Goal: Information Seeking & Learning: Learn about a topic

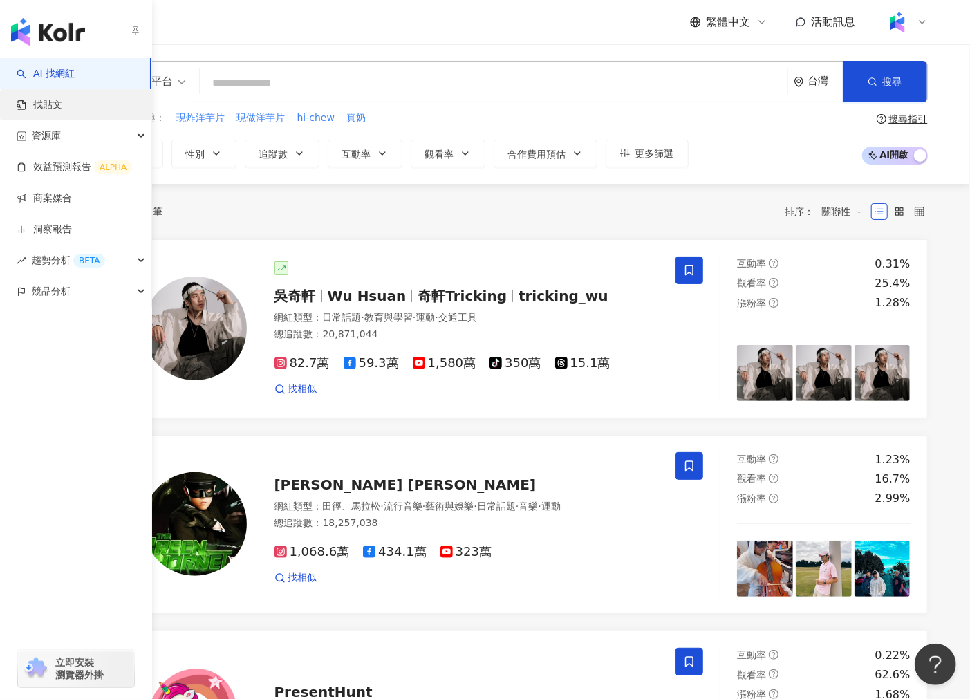
click at [62, 104] on link "找貼文" at bounding box center [40, 105] width 46 height 14
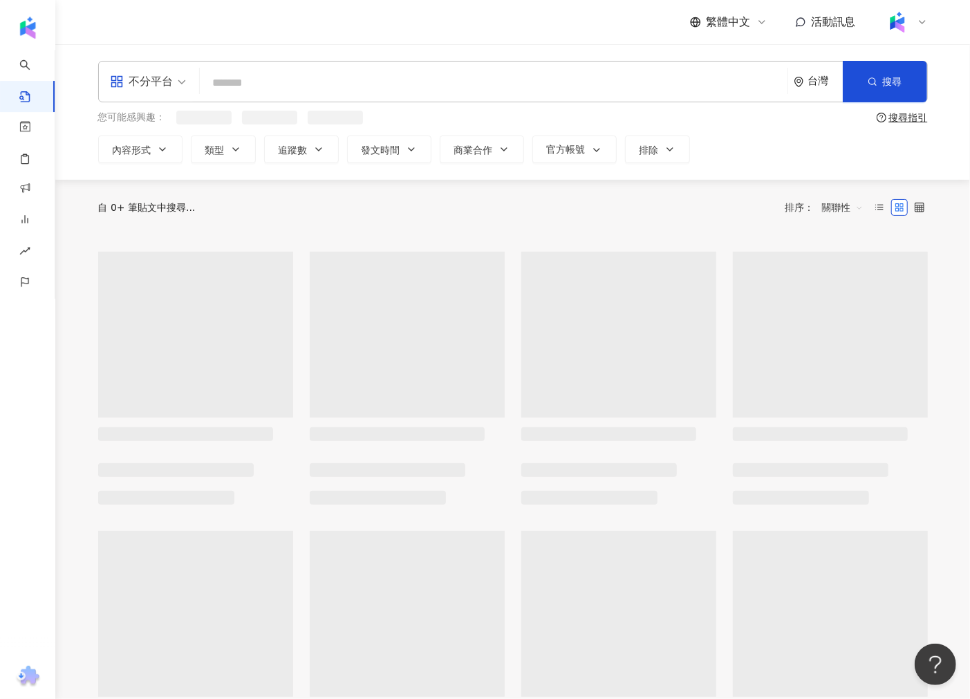
click at [296, 79] on input "search" at bounding box center [493, 83] width 576 height 30
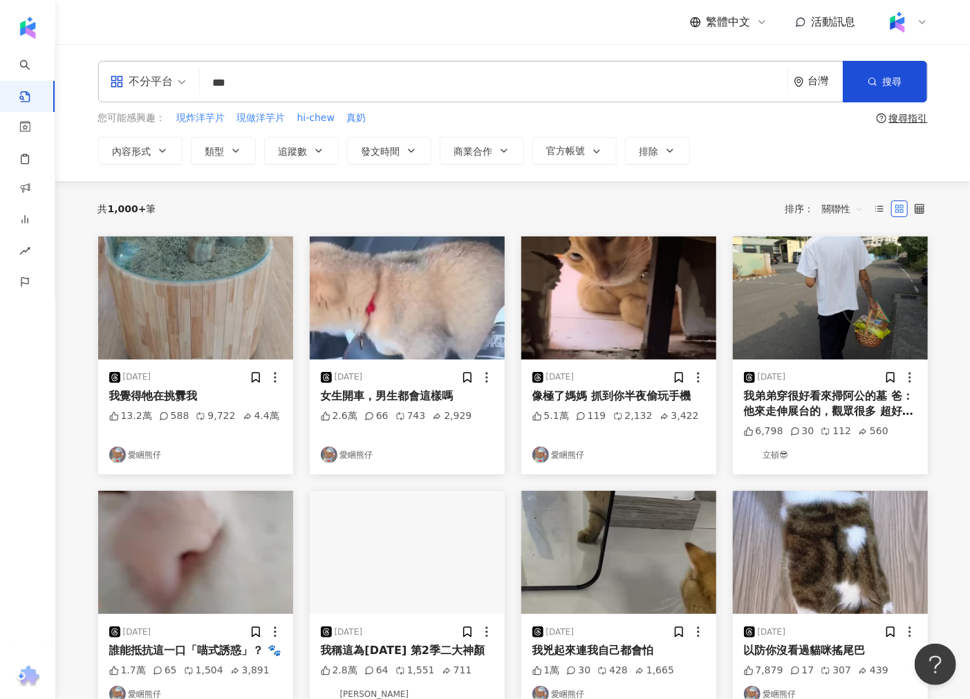
type input "***"
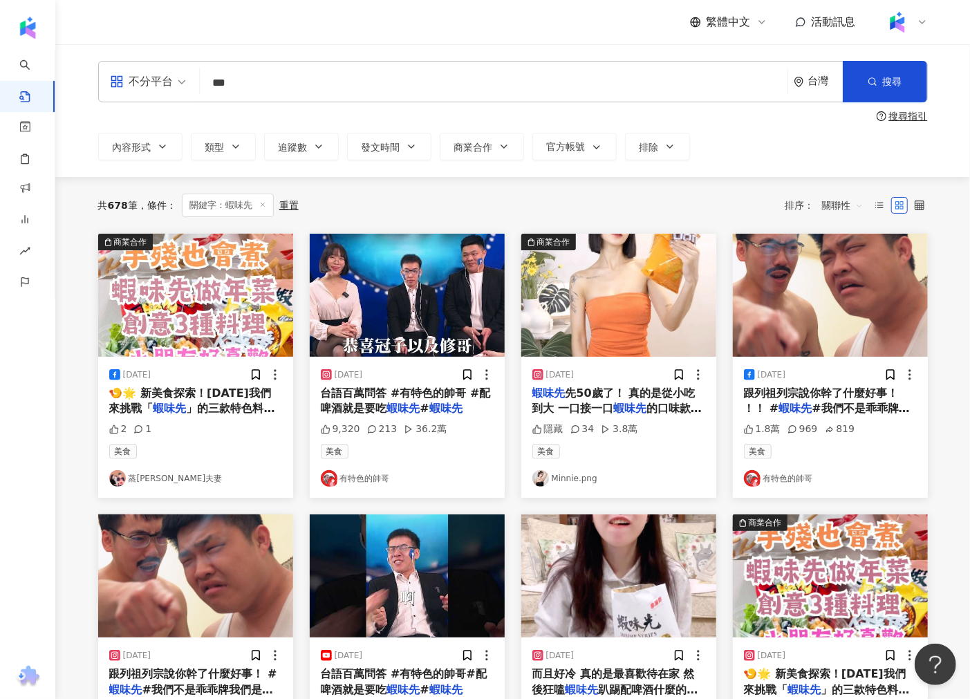
click at [608, 301] on img "button" at bounding box center [618, 295] width 195 height 123
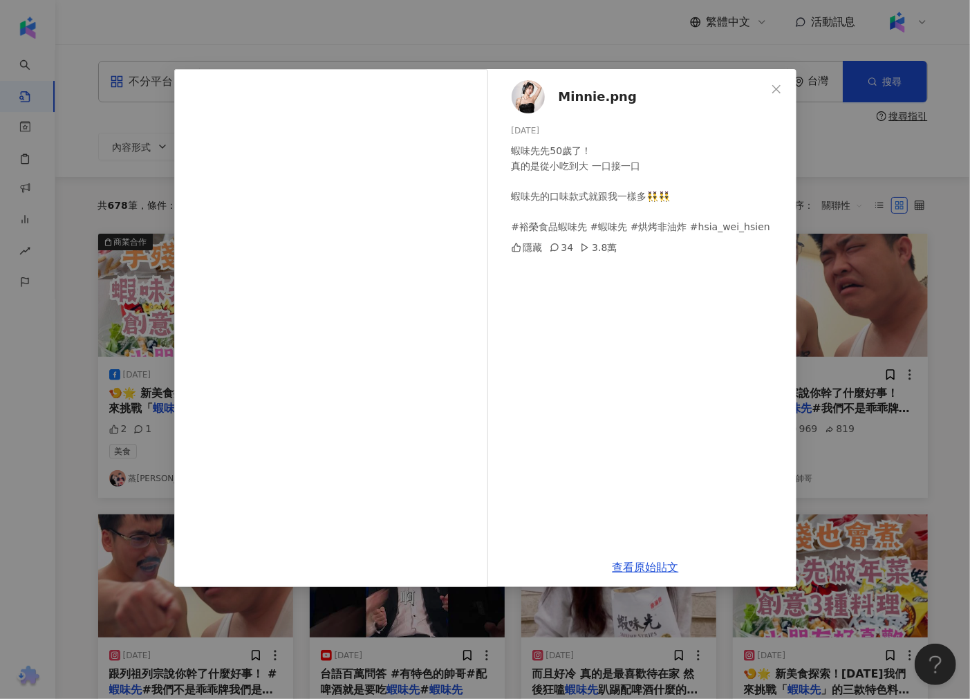
click at [843, 213] on div "Minnie.png 2024/2/15 蝦味先先50歲了！ 真的是從小吃到大 一口接一口 蝦味先的口味款式就跟我一樣多👯‍♂️👯‍♂️ #裕榮食品蝦味先 #…" at bounding box center [485, 349] width 970 height 699
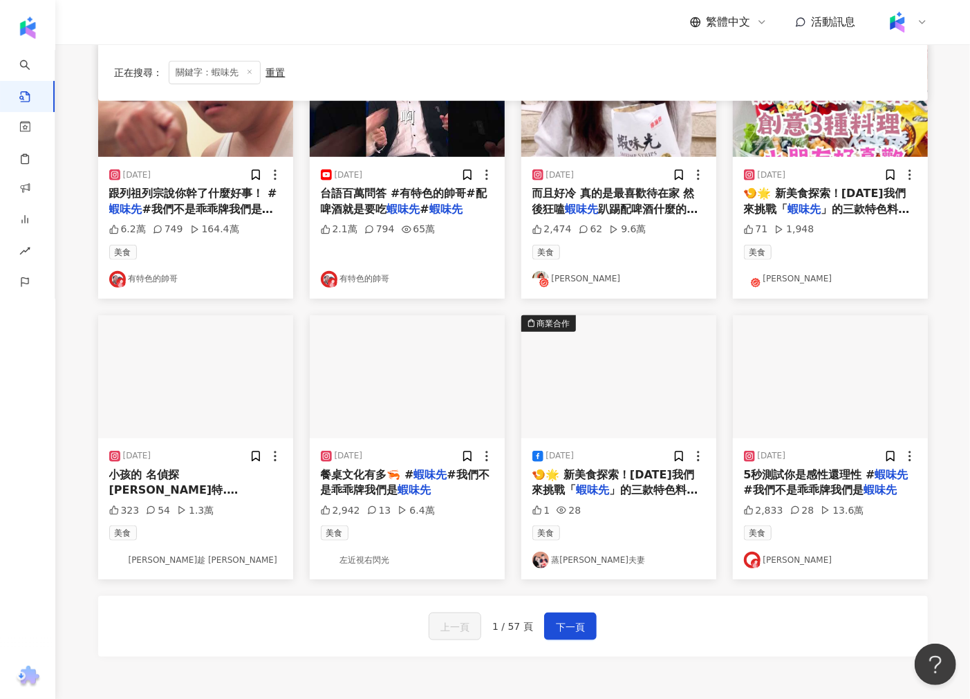
scroll to position [478, 0]
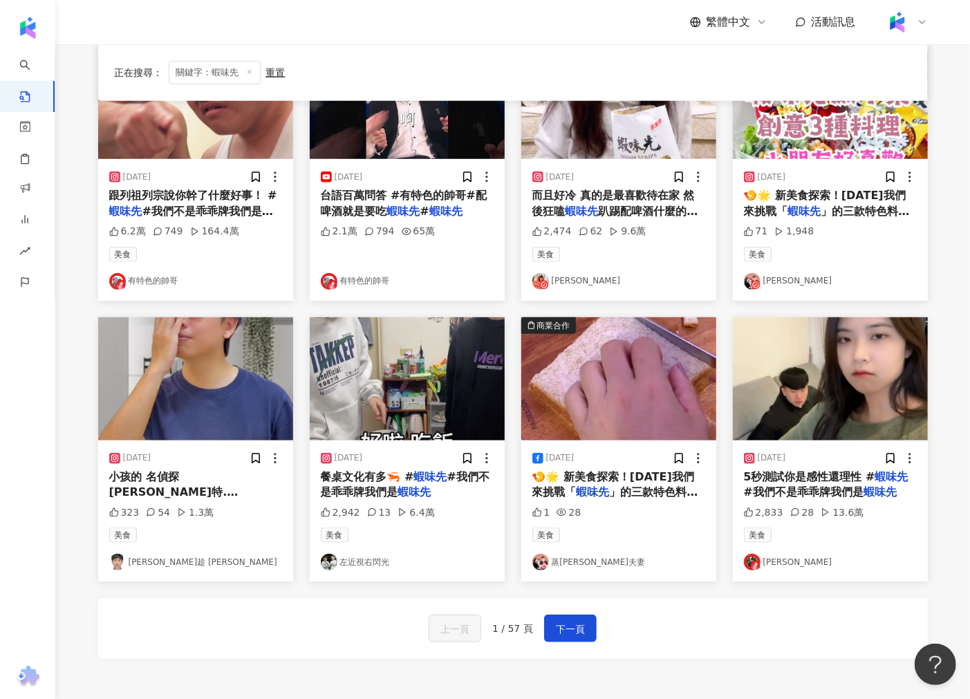
click at [431, 428] on img "button" at bounding box center [407, 378] width 195 height 123
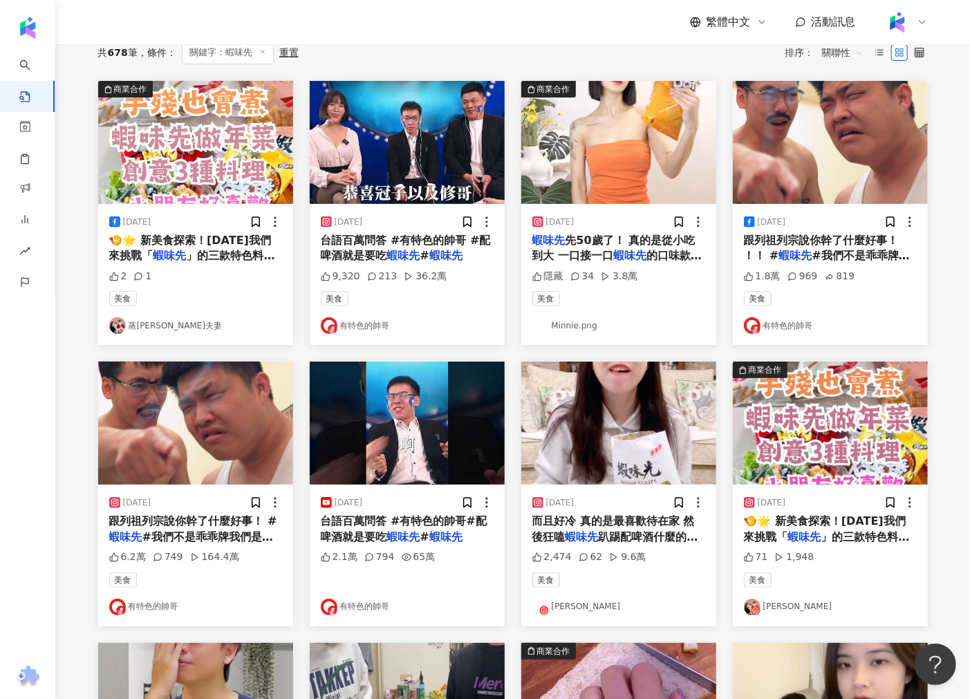
scroll to position [153, 0]
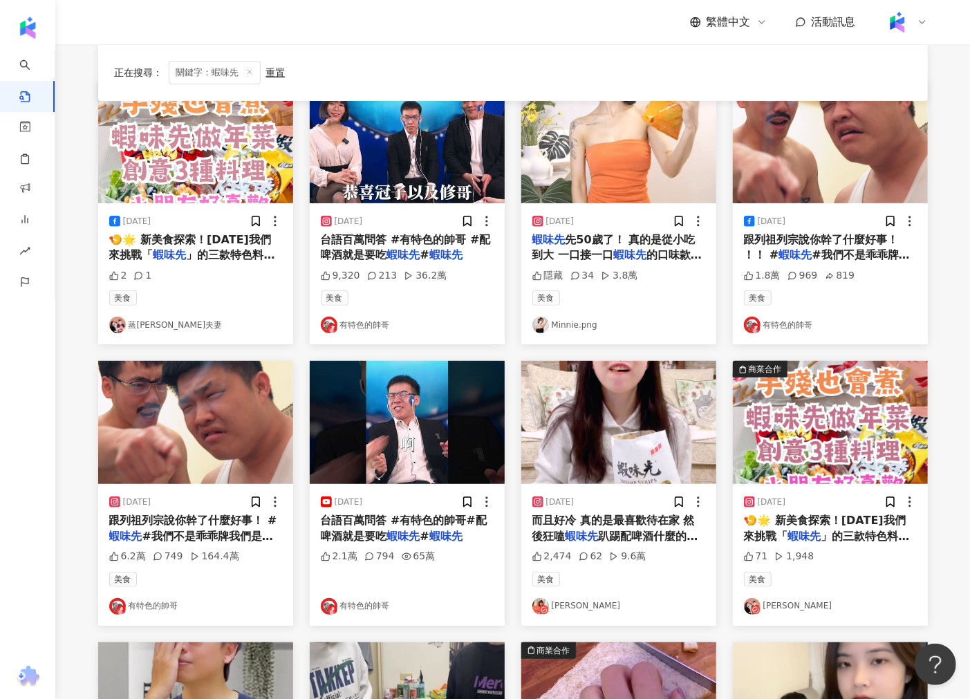
click at [597, 436] on img "button" at bounding box center [618, 422] width 195 height 123
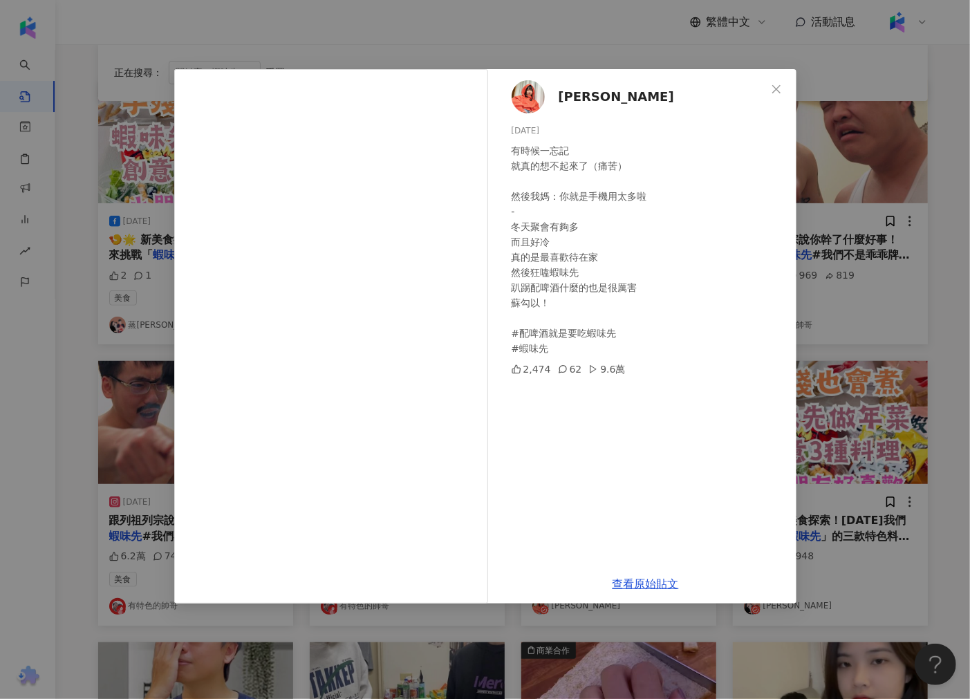
click at [824, 320] on div "U娜 Yoona 2024/1/9 有時候一忘記 就真的想不起來了（痛苦） 然後我媽：你就是手機用太多啦 - 冬天聚會有夠多 而且好冷 真的是最喜歡待在家 然…" at bounding box center [485, 349] width 970 height 699
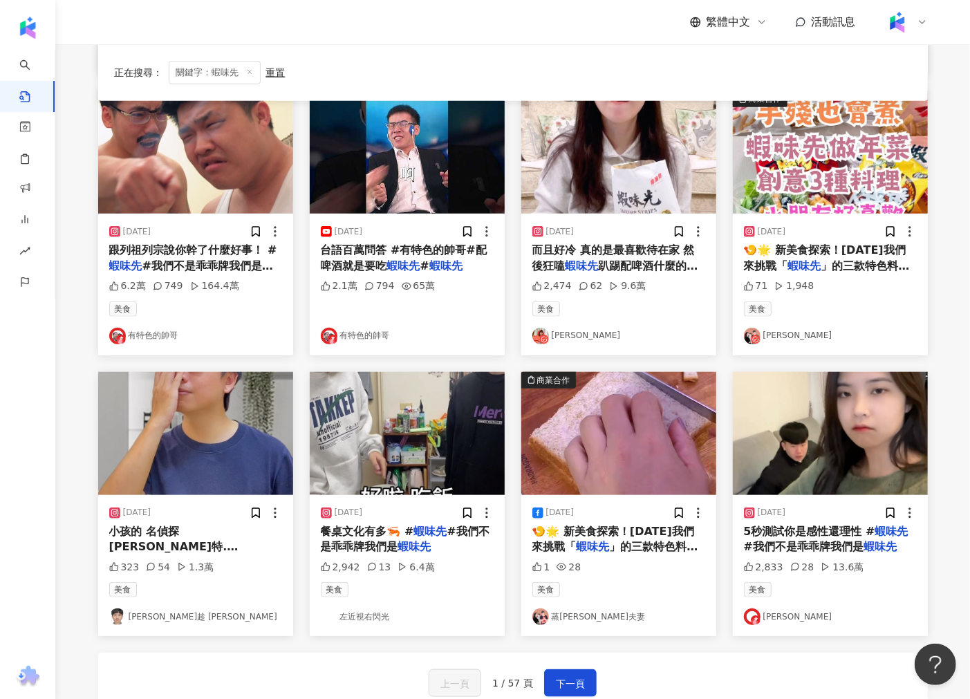
scroll to position [460, 0]
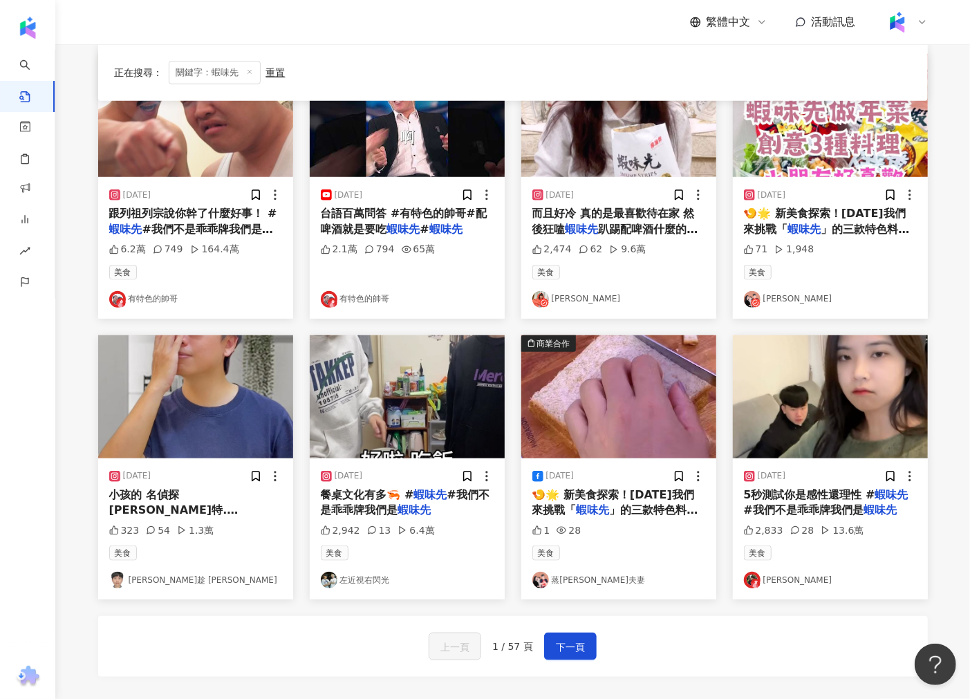
click at [155, 391] on img "button" at bounding box center [195, 396] width 195 height 123
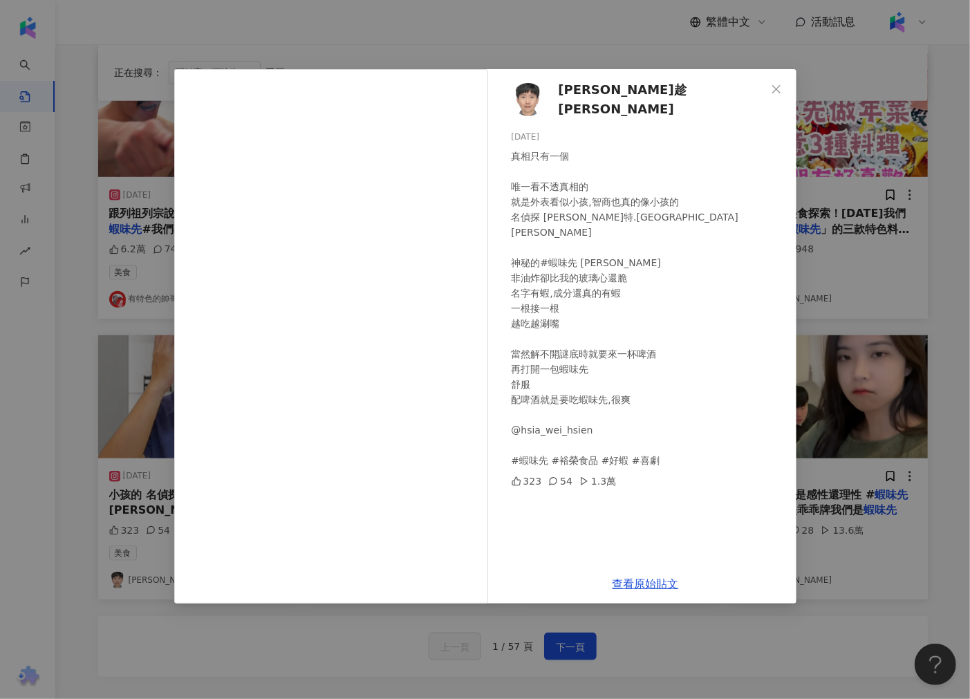
click at [927, 300] on div "阿趁 A-Chen 2023/12/23 真相只有一個 唯一看不透真相的 就是外表看似小孩,智商也真的像小孩的 名偵探 夏洛特.福斯 神秘的#蝦味先 Sean…" at bounding box center [485, 349] width 970 height 699
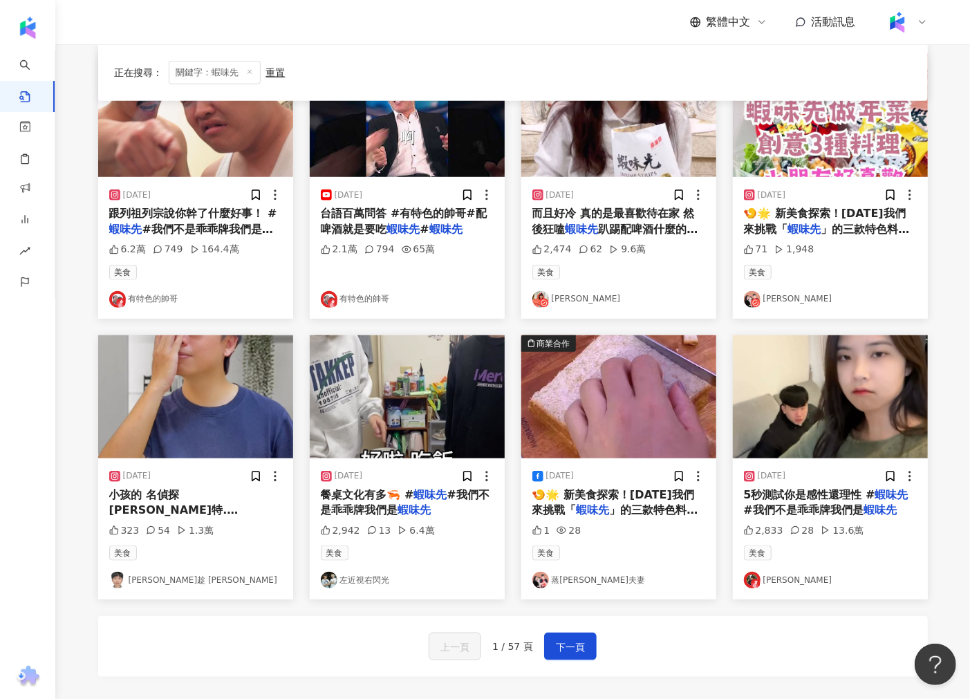
click at [826, 390] on img "button" at bounding box center [830, 396] width 195 height 123
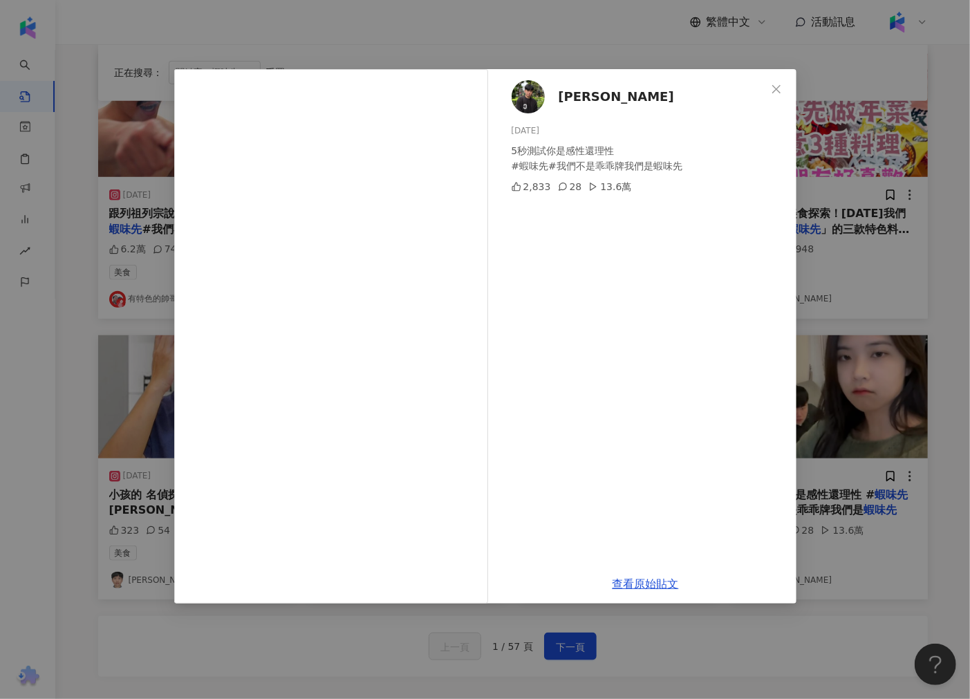
click at [878, 277] on div "賴Allen 2024/1/11 5秒測試你是感性還理性 #蝦味先#我們不是乖乖牌我們是蝦味先 2,833 28 13.6萬 查看原始貼文" at bounding box center [485, 349] width 970 height 699
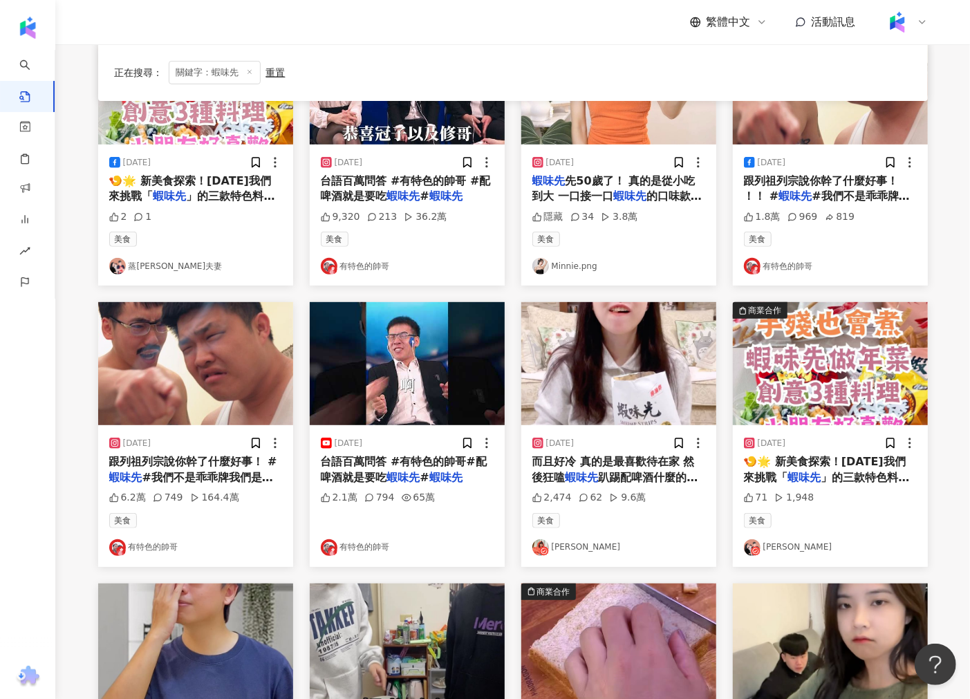
scroll to position [208, 0]
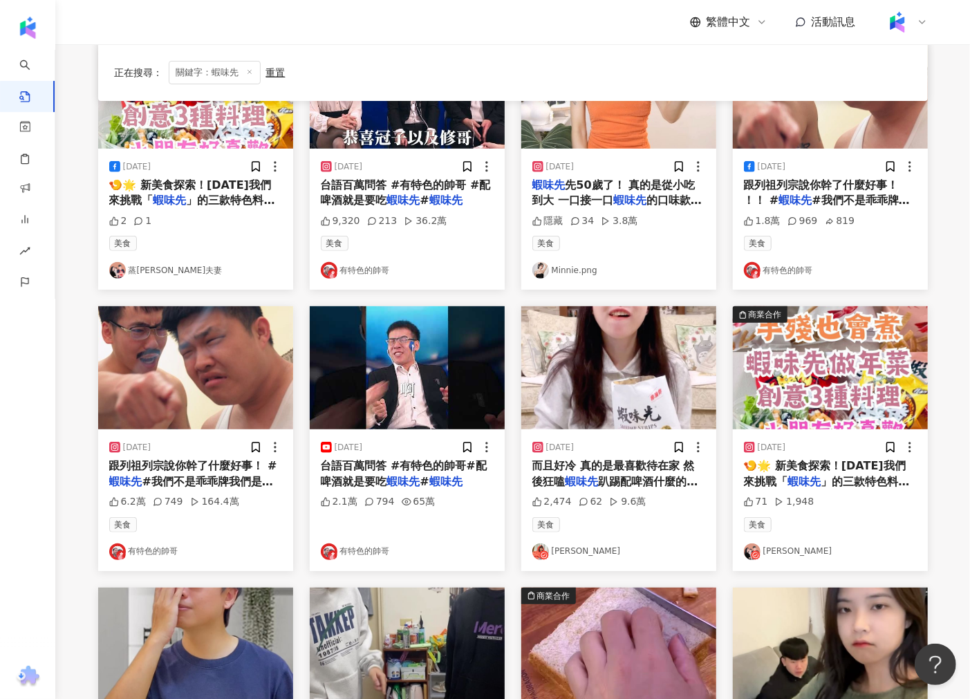
click at [404, 384] on img "button" at bounding box center [407, 367] width 195 height 123
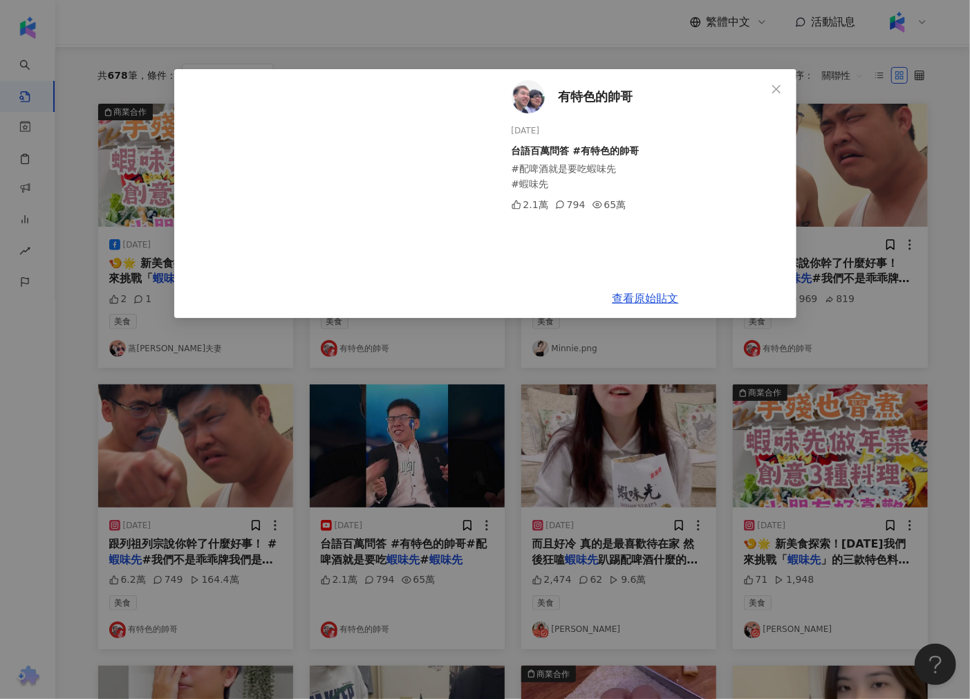
scroll to position [0, 0]
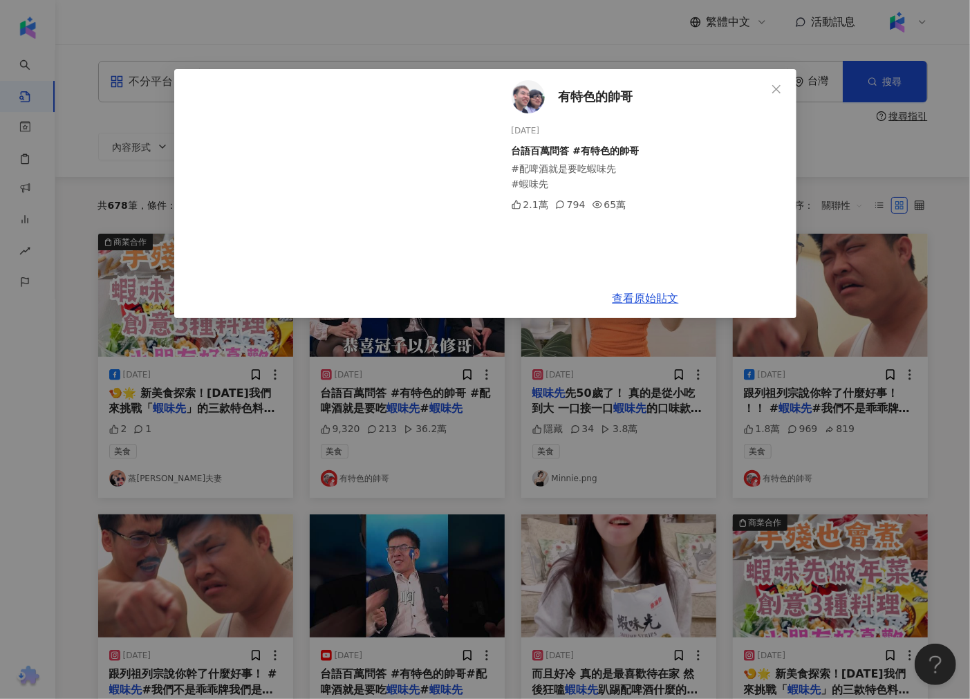
click at [420, 417] on div "有特色的帥哥 2024/2/6 台語百萬問答 #有特色的帥哥 #配啤酒就是要吃蝦味先 #蝦味先 2.1萬 794 65萬 查看原始貼文" at bounding box center [485, 349] width 970 height 699
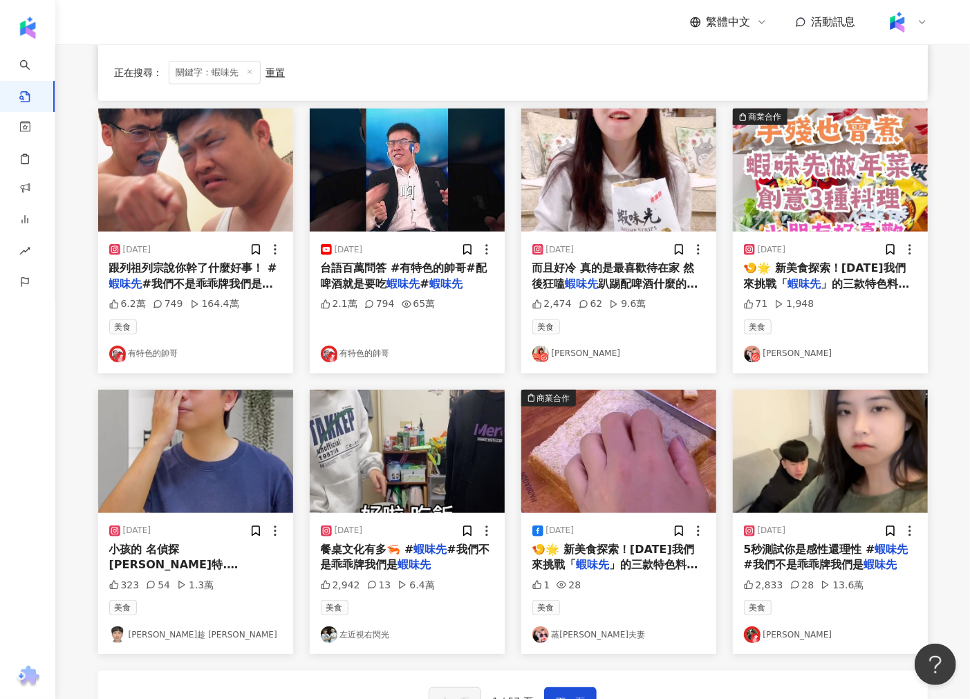
scroll to position [626, 0]
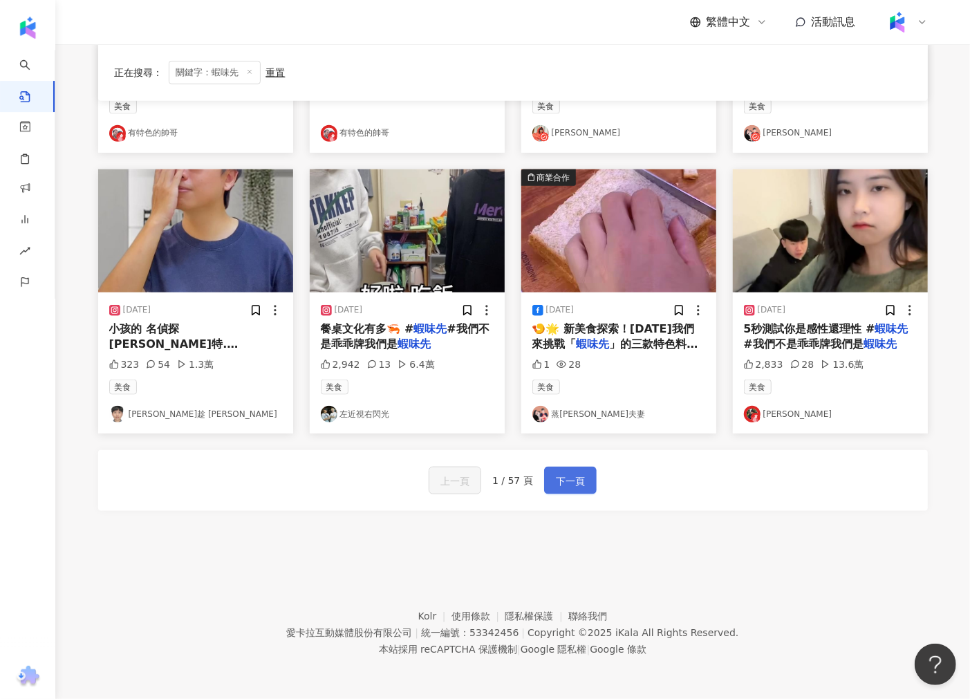
click at [584, 486] on button "下一頁" at bounding box center [570, 480] width 53 height 28
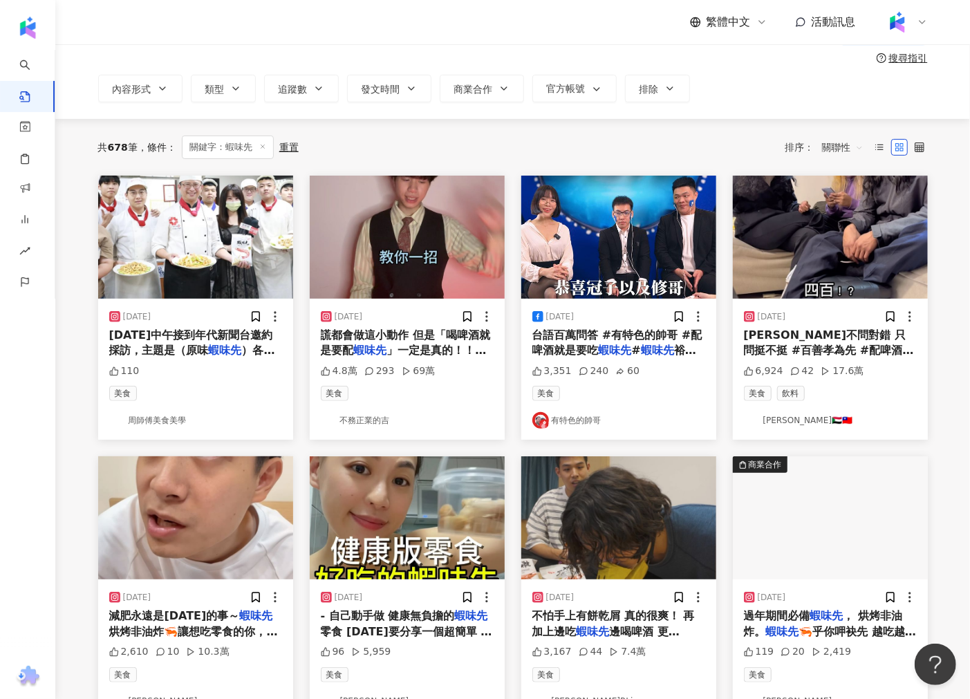
scroll to position [10, 0]
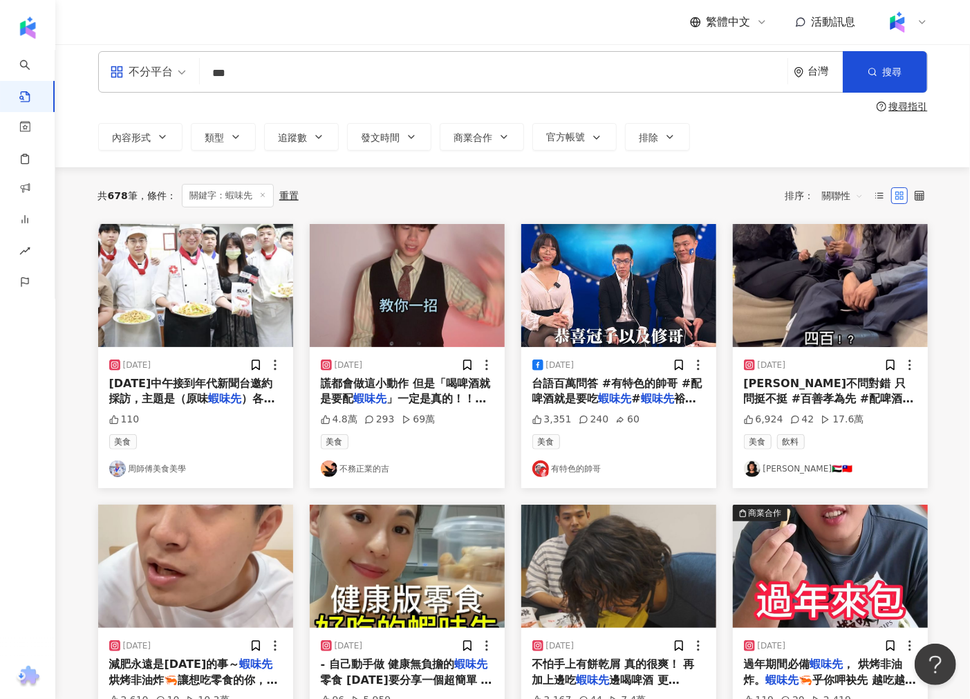
click at [208, 337] on img "button" at bounding box center [195, 285] width 195 height 123
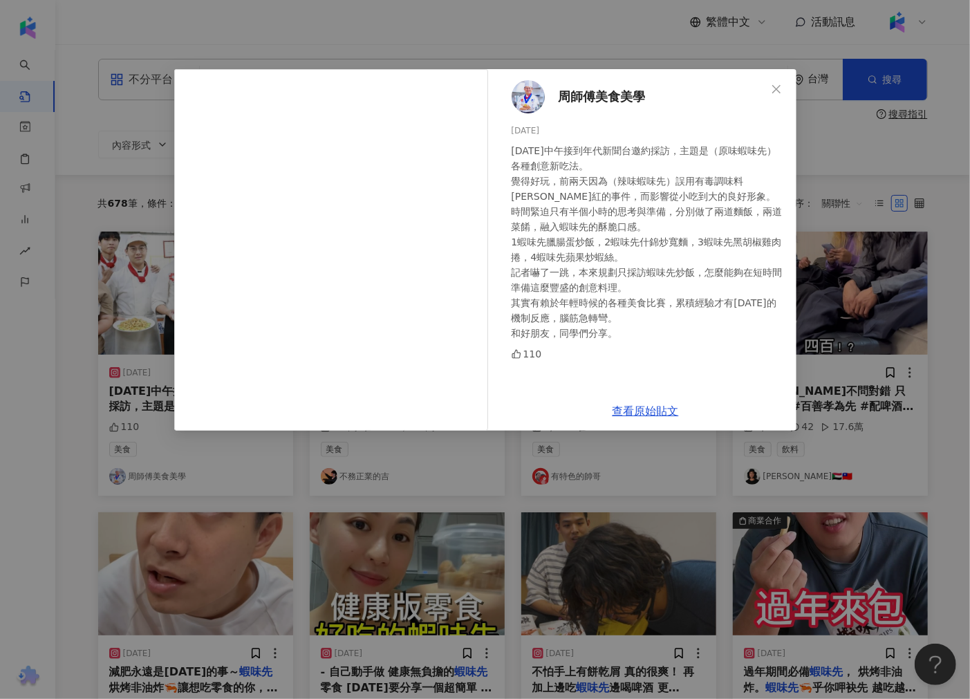
scroll to position [0, 0]
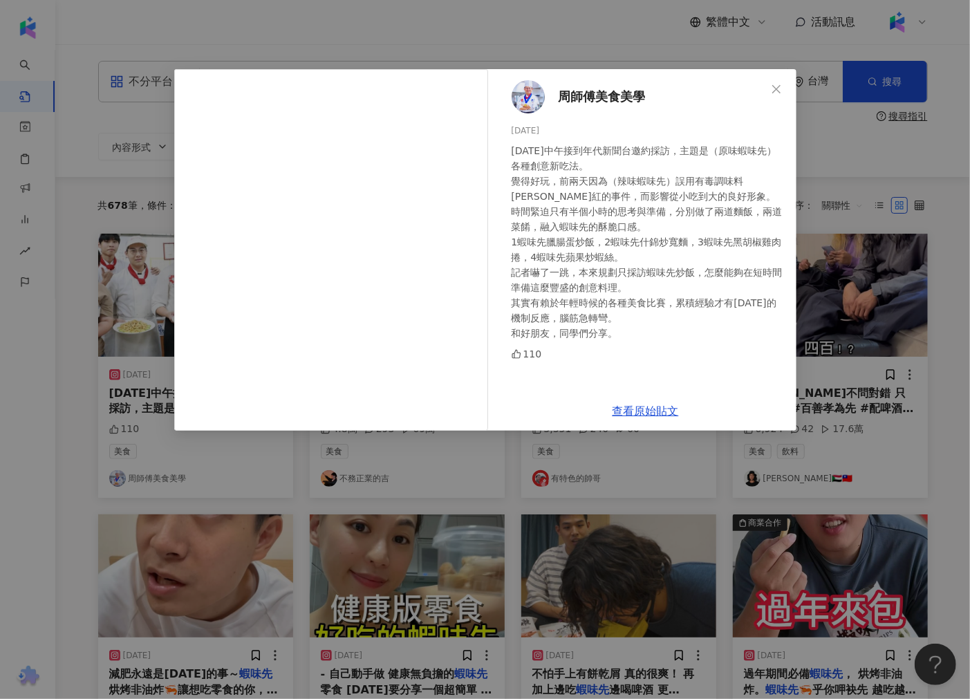
click at [582, 35] on div "周師傅美食美學 [DATE] [DATE]中午接到年代新聞台邀約採訪，主題是（原味蝦味先）各種創意新吃法。 覺得好玩，前兩天因為（辣味蝦味先）誤用有毒調味料[…" at bounding box center [485, 349] width 970 height 699
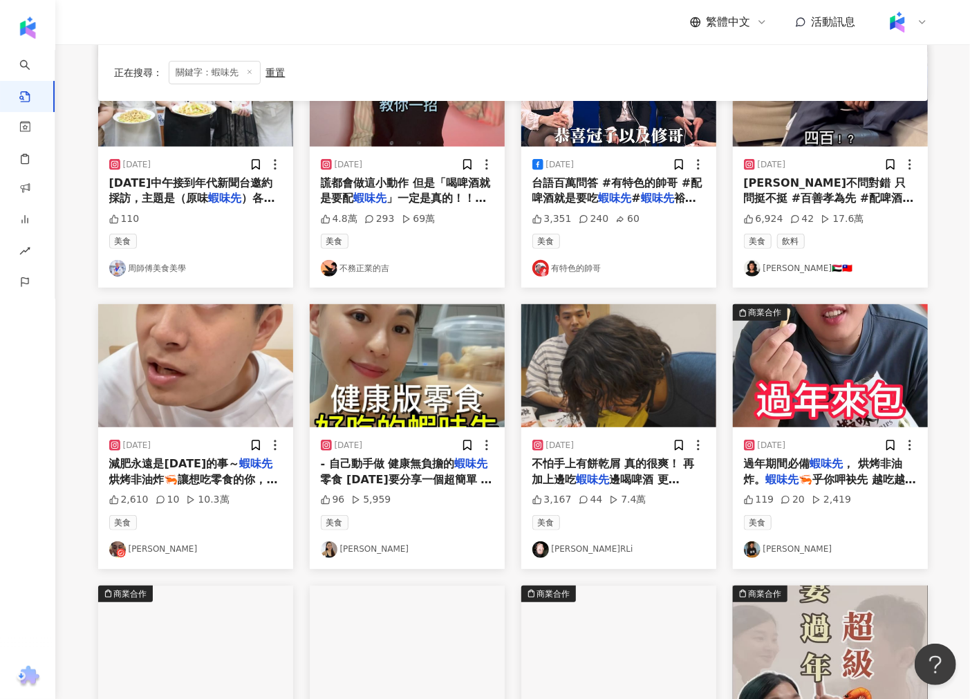
scroll to position [230, 0]
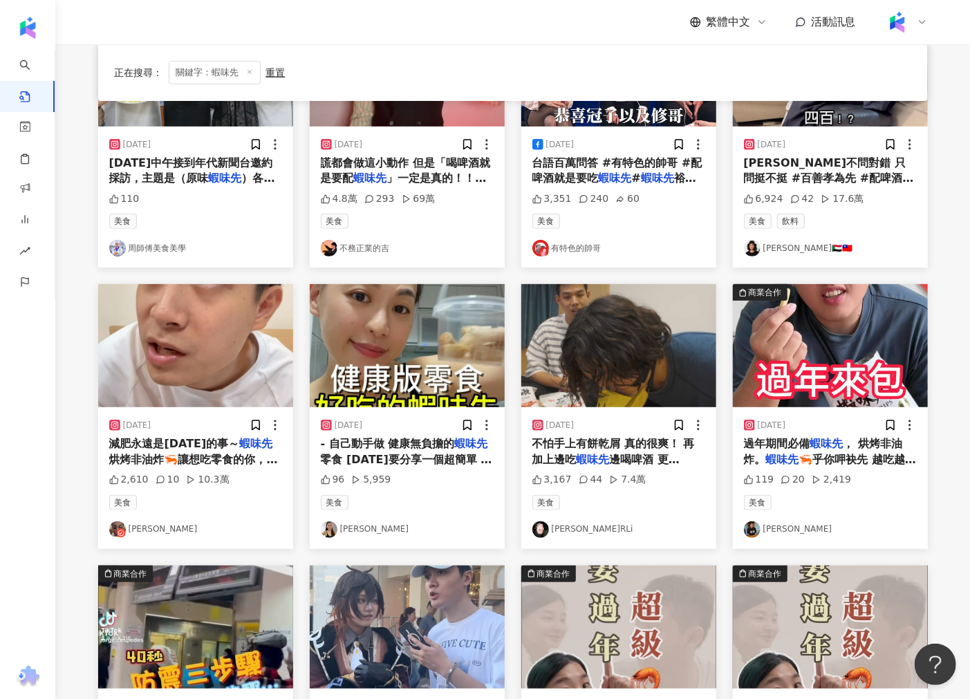
click at [777, 348] on img "button" at bounding box center [830, 345] width 195 height 123
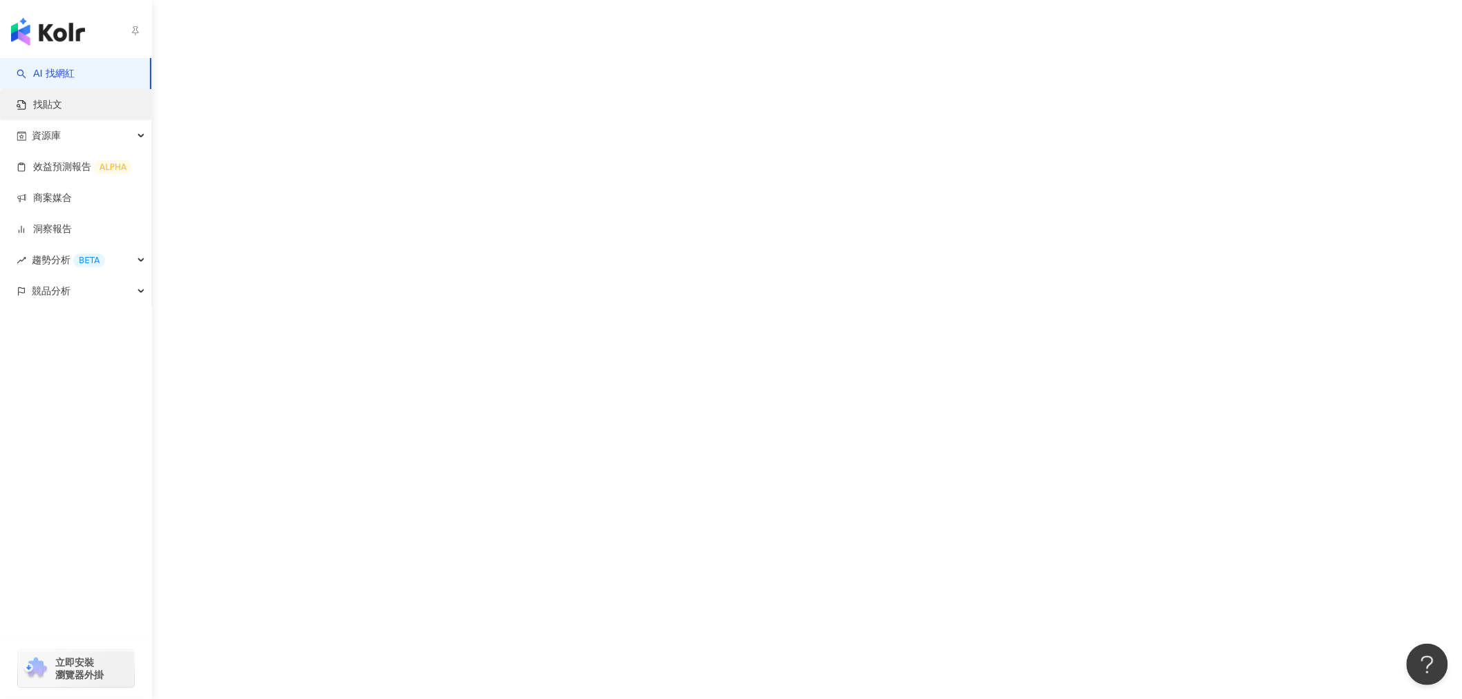
click at [56, 105] on link "找貼文" at bounding box center [40, 105] width 46 height 14
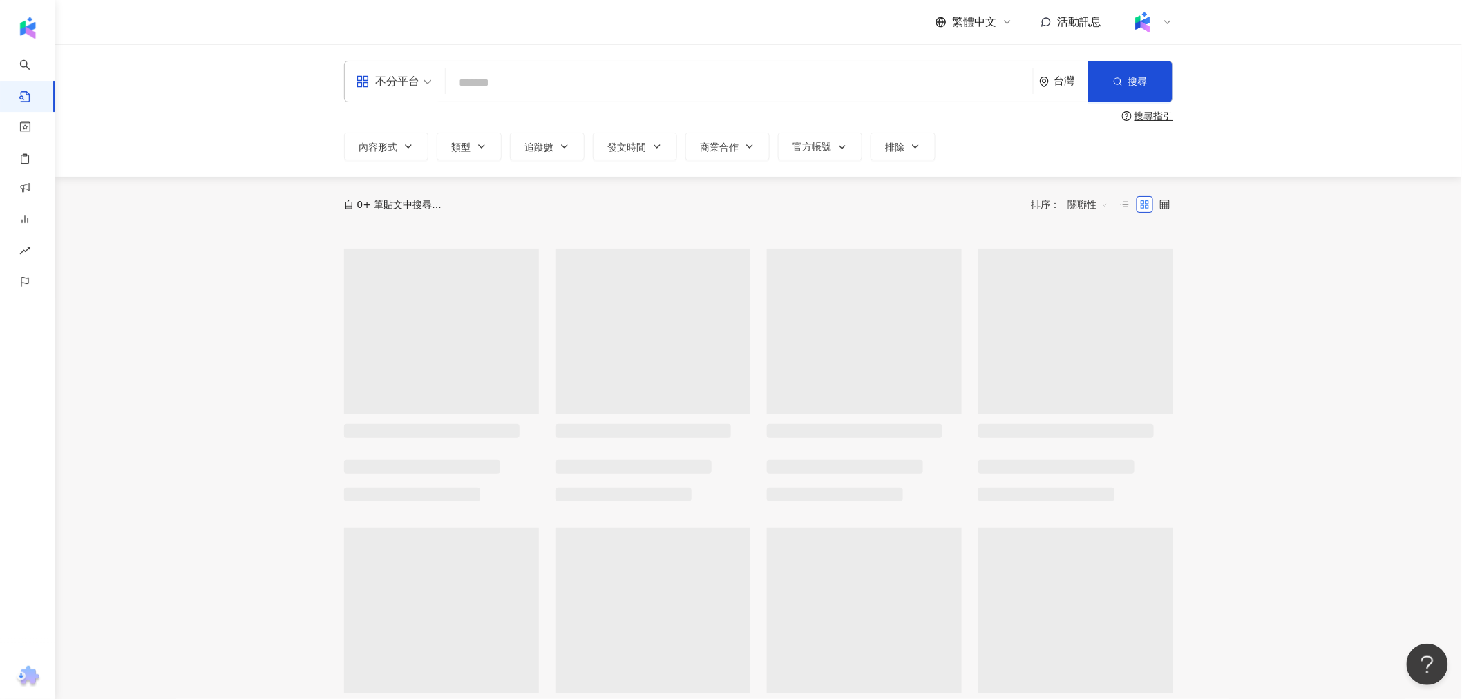
click at [484, 77] on input "search" at bounding box center [739, 83] width 576 height 30
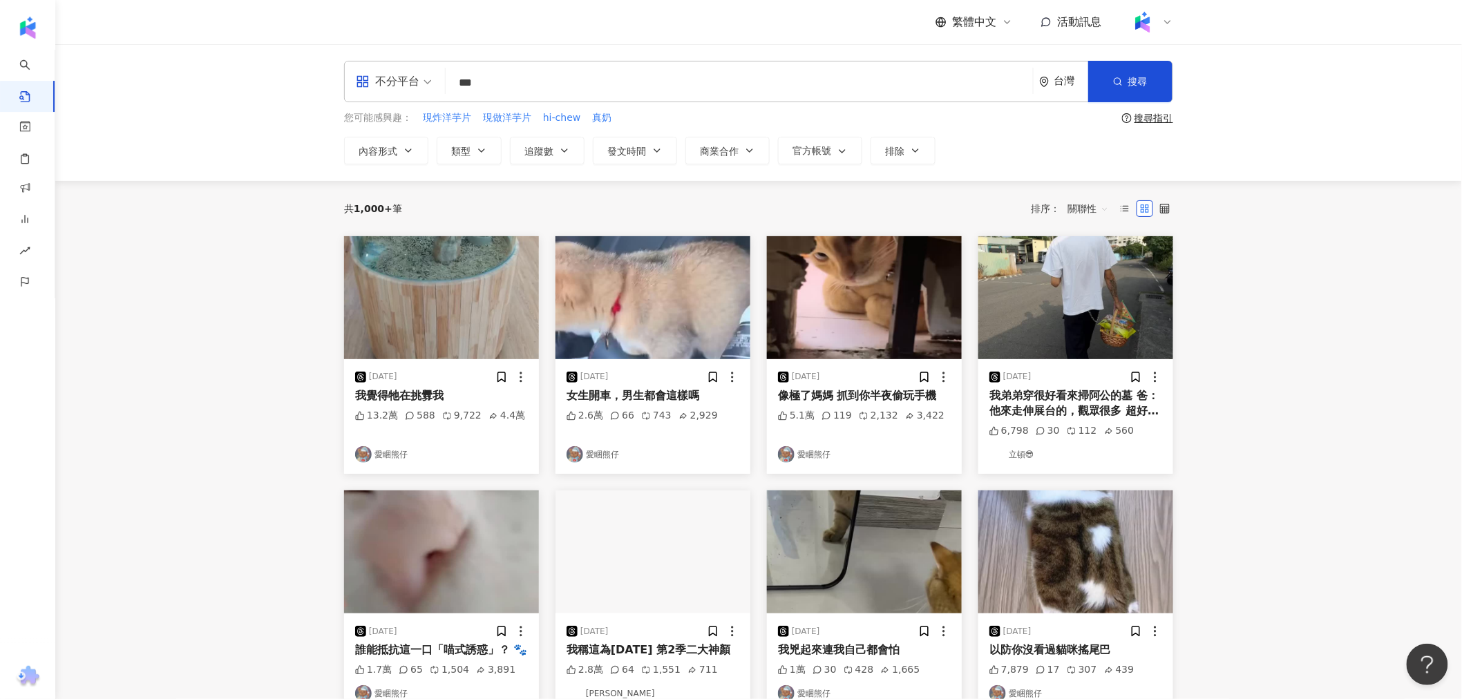
type input "***"
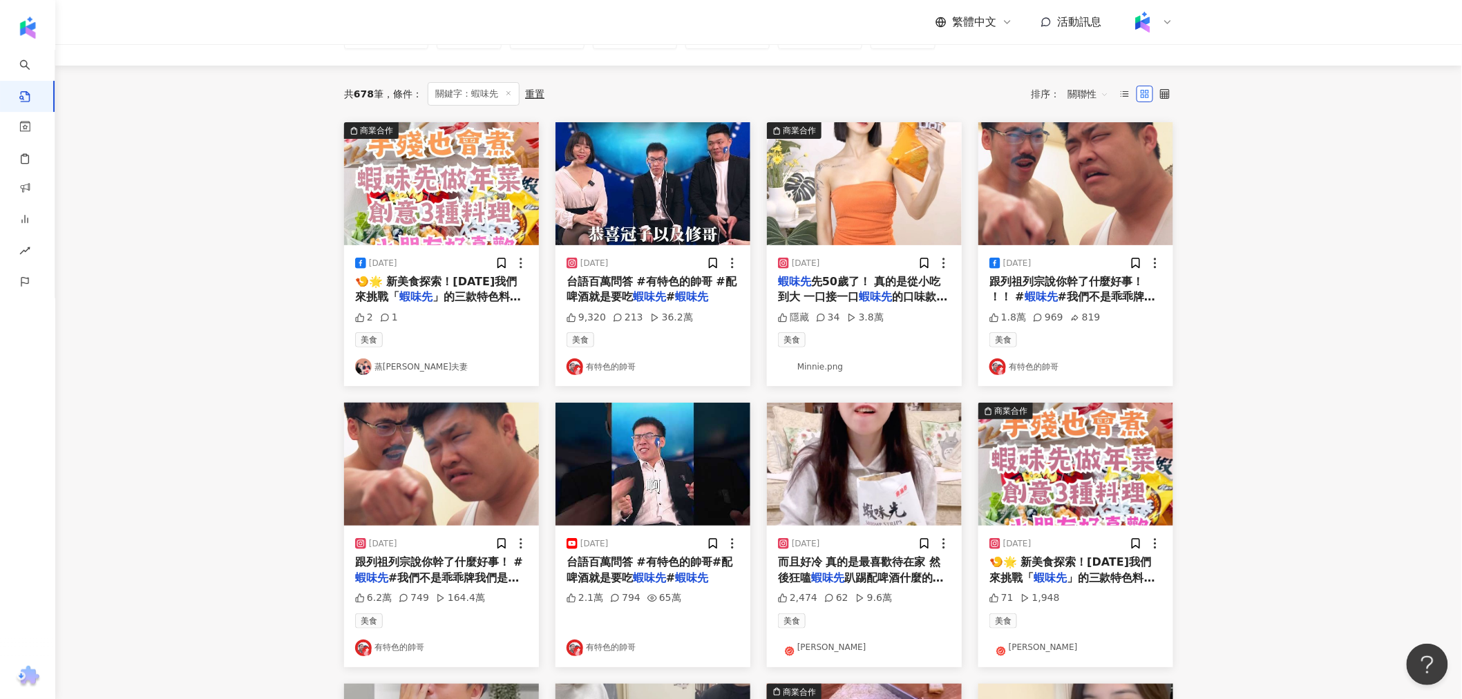
scroll to position [77, 0]
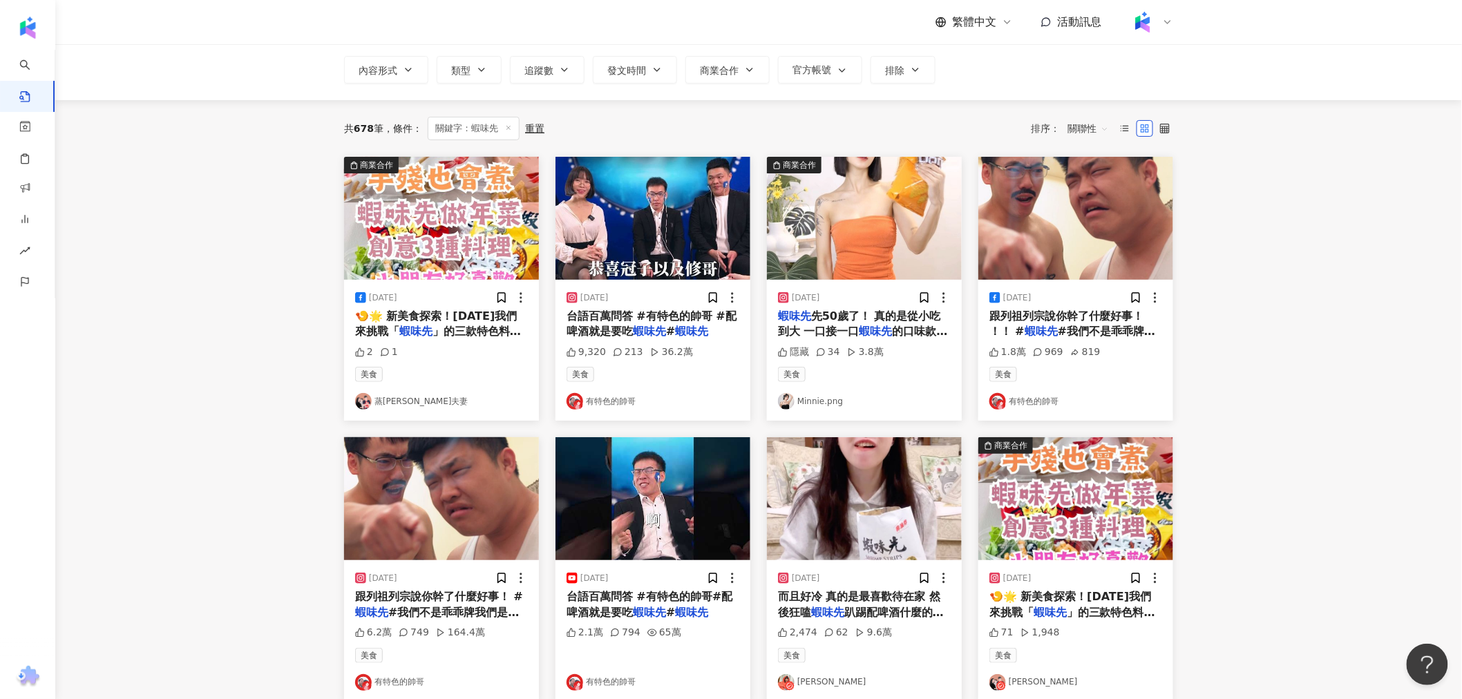
click at [443, 246] on img "button" at bounding box center [441, 218] width 195 height 123
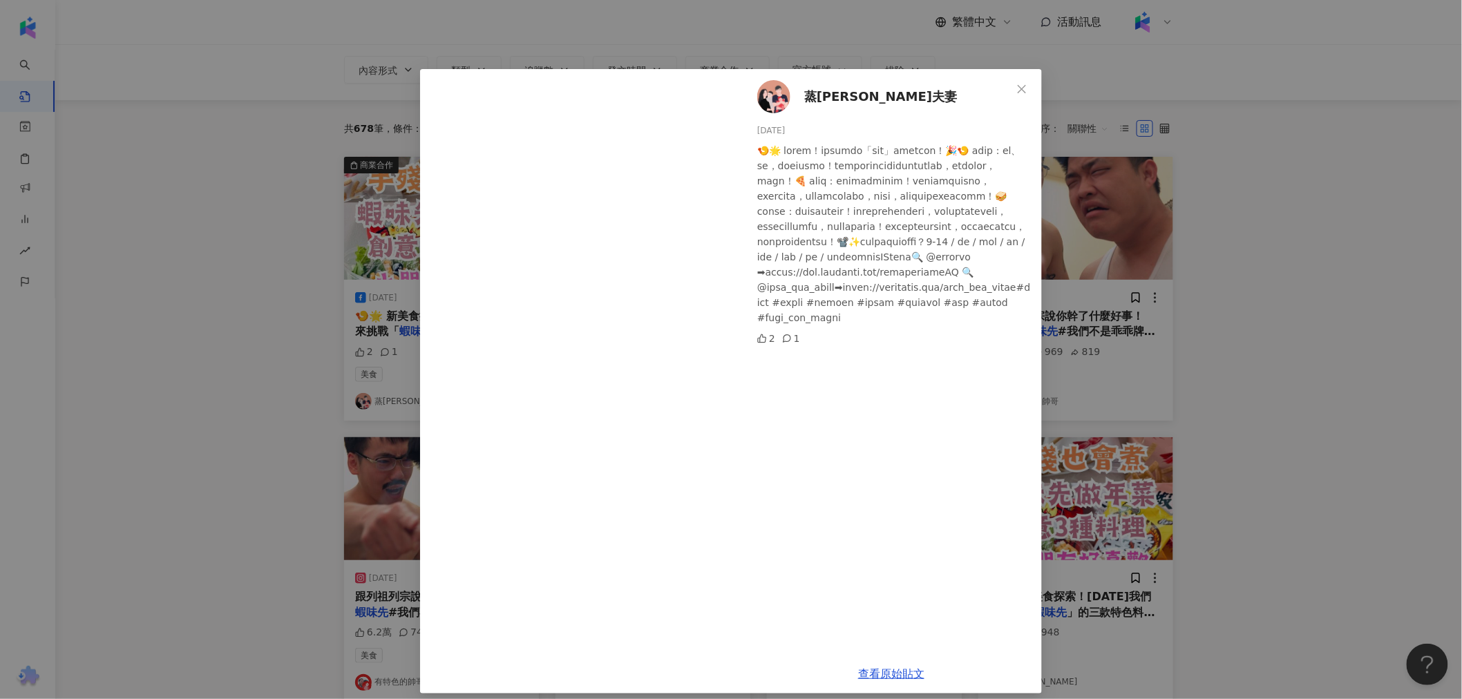
click at [202, 370] on div "蒸[PERSON_NAME]夫妻 [DATE] 2 1 查看原始貼文" at bounding box center [731, 349] width 1462 height 699
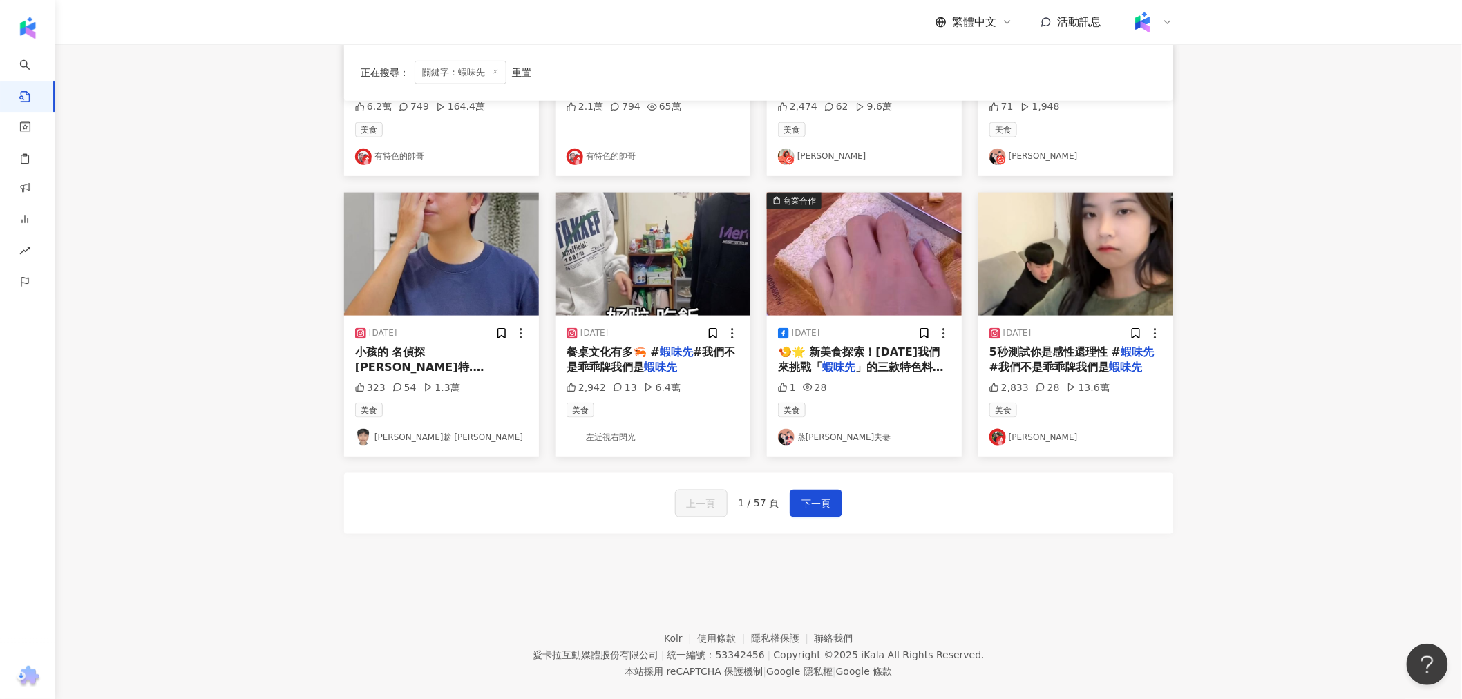
scroll to position [614, 0]
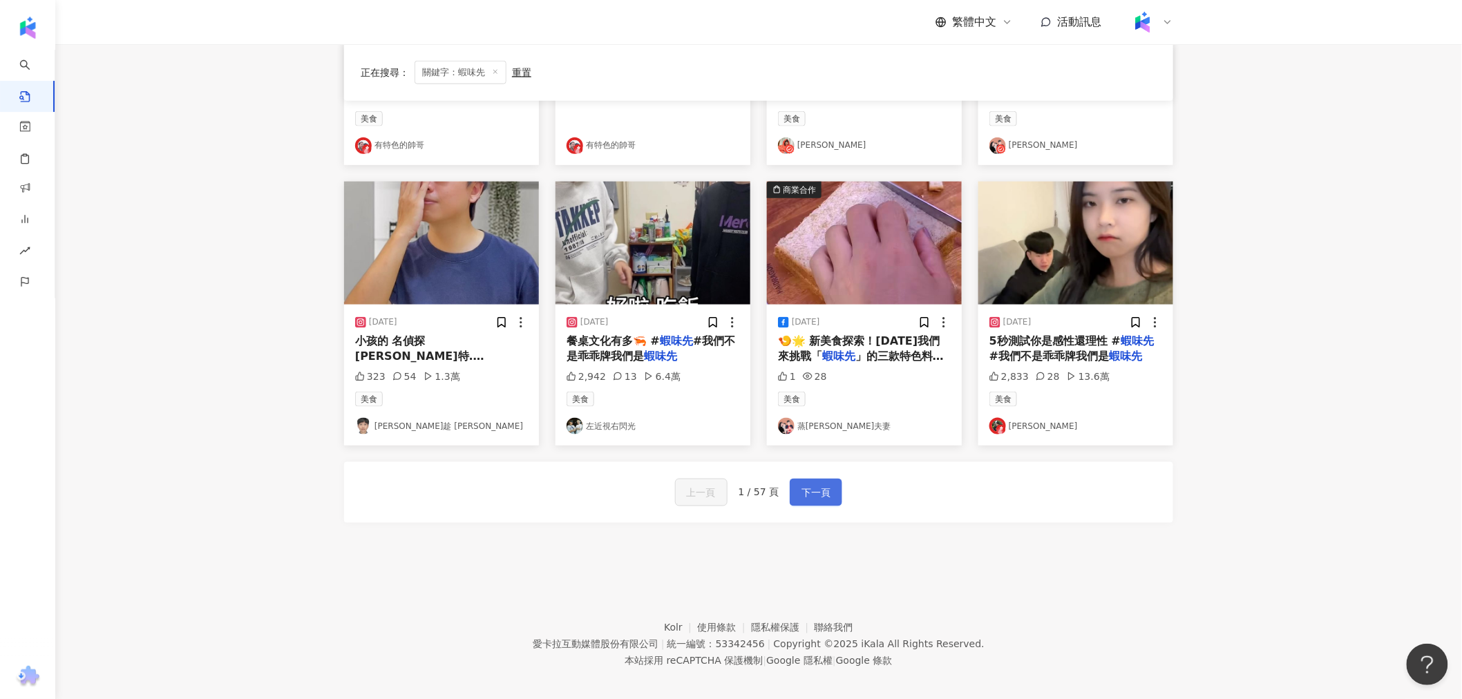
click at [811, 494] on span "下一頁" at bounding box center [816, 493] width 29 height 17
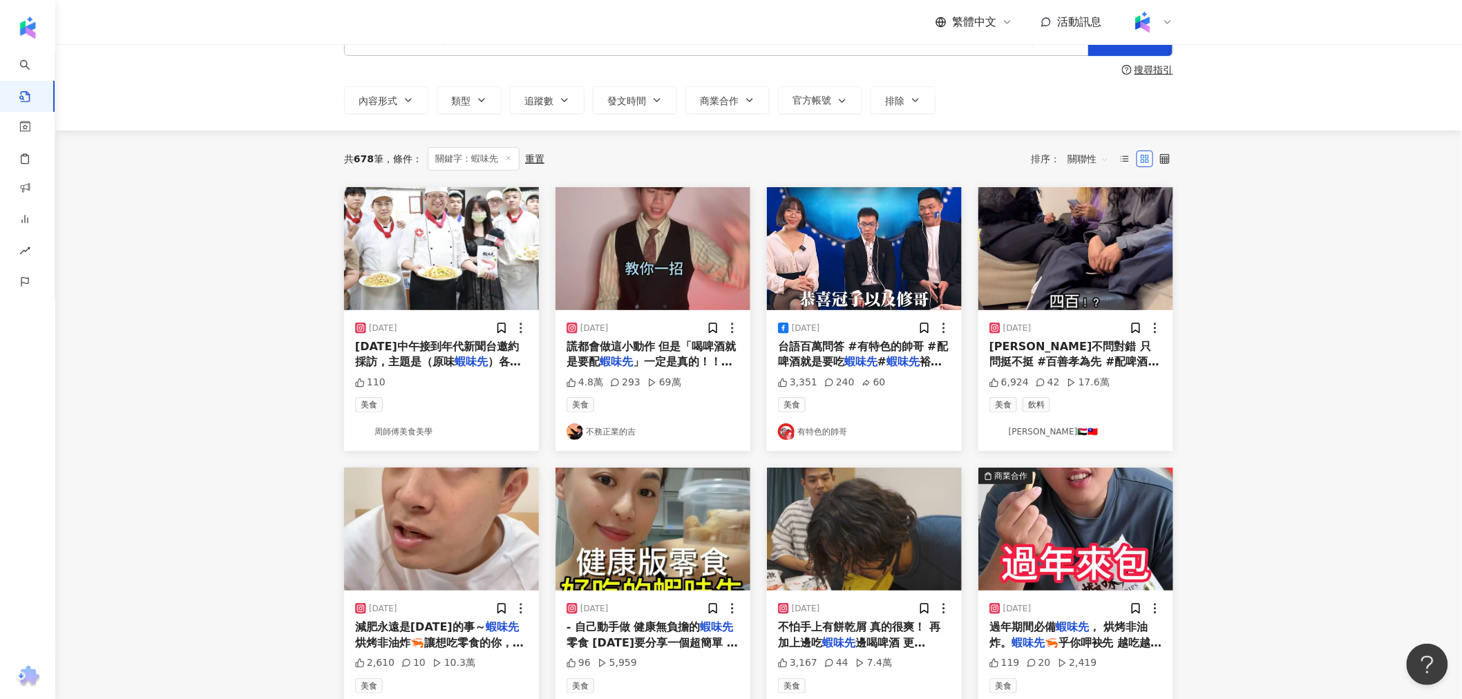
scroll to position [0, 0]
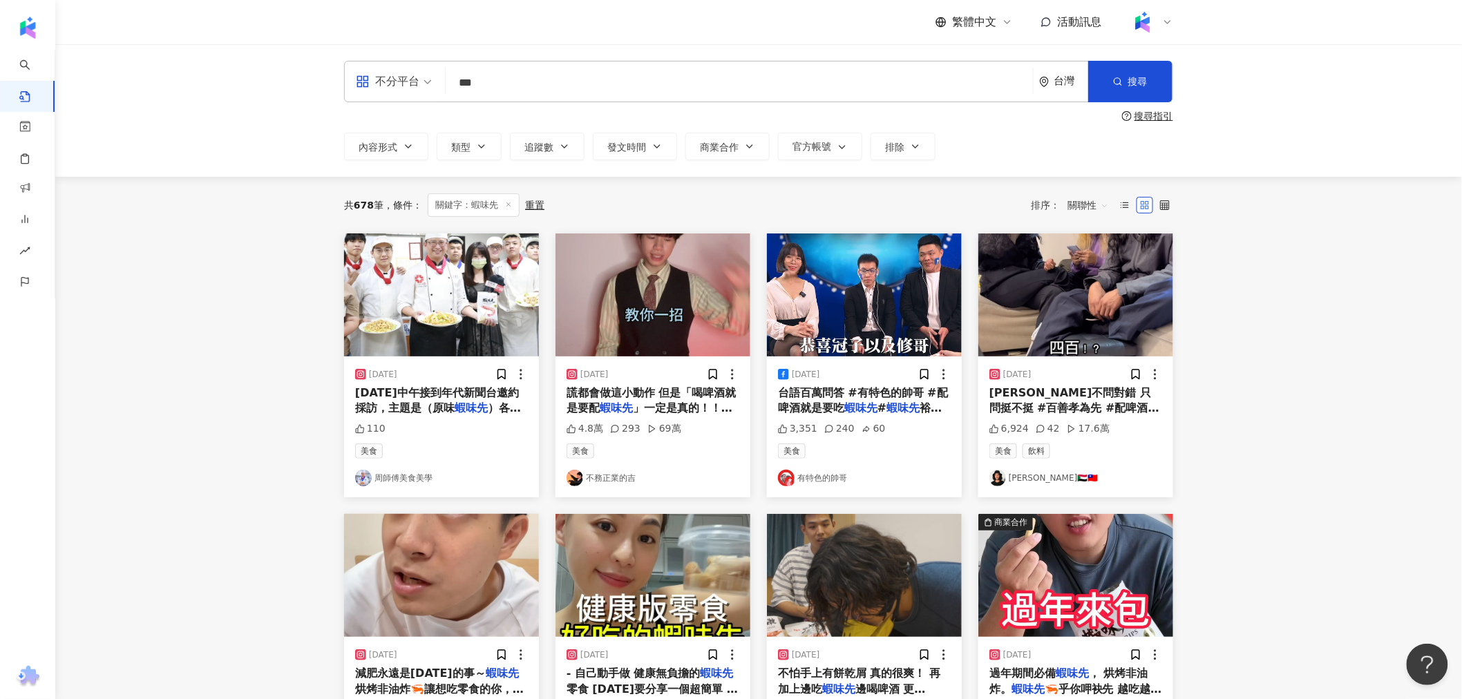
click at [433, 294] on img "button" at bounding box center [441, 295] width 195 height 123
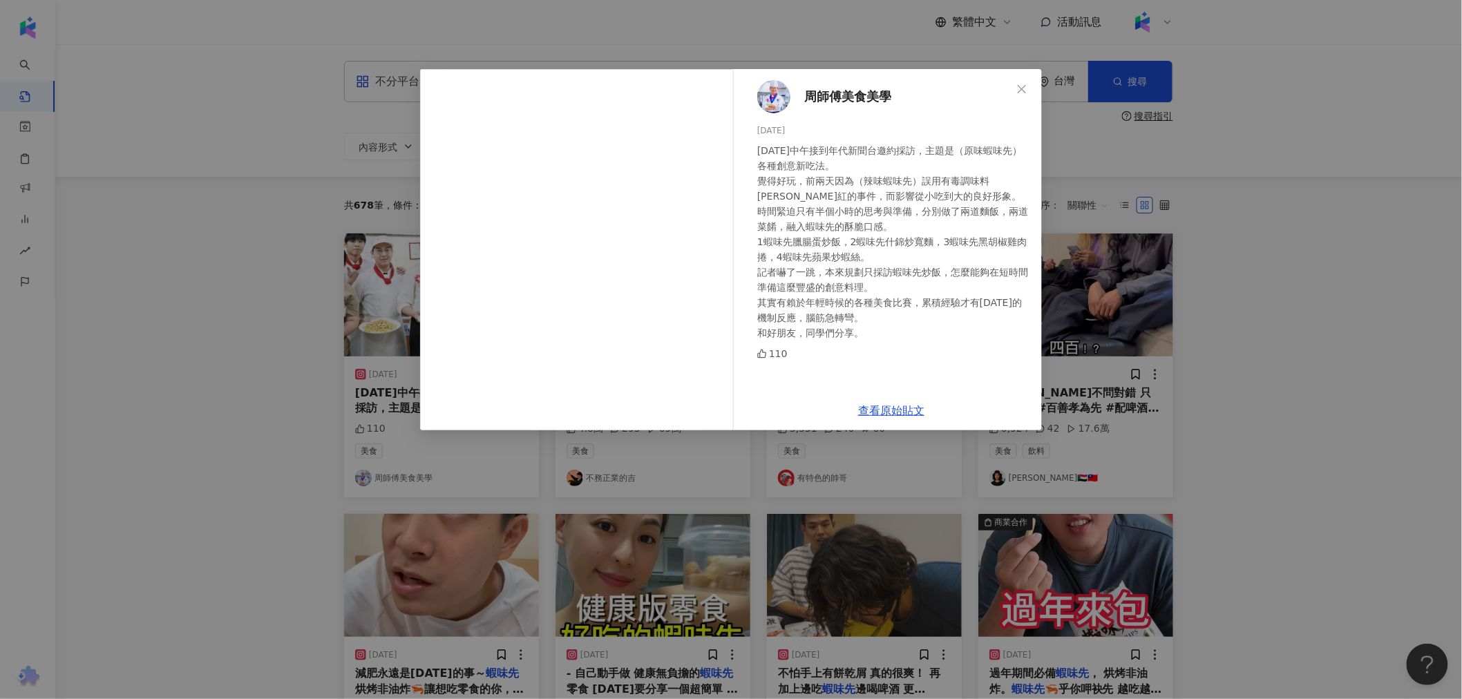
click at [282, 334] on div "周師傅美食美學 [DATE] [DATE]中午接到年代新聞台邀約採訪，主題是（原味蝦味先）各種創意新吃法。 覺得好玩，前兩天因為（辣味蝦味先）誤用有毒調味料[…" at bounding box center [731, 349] width 1462 height 699
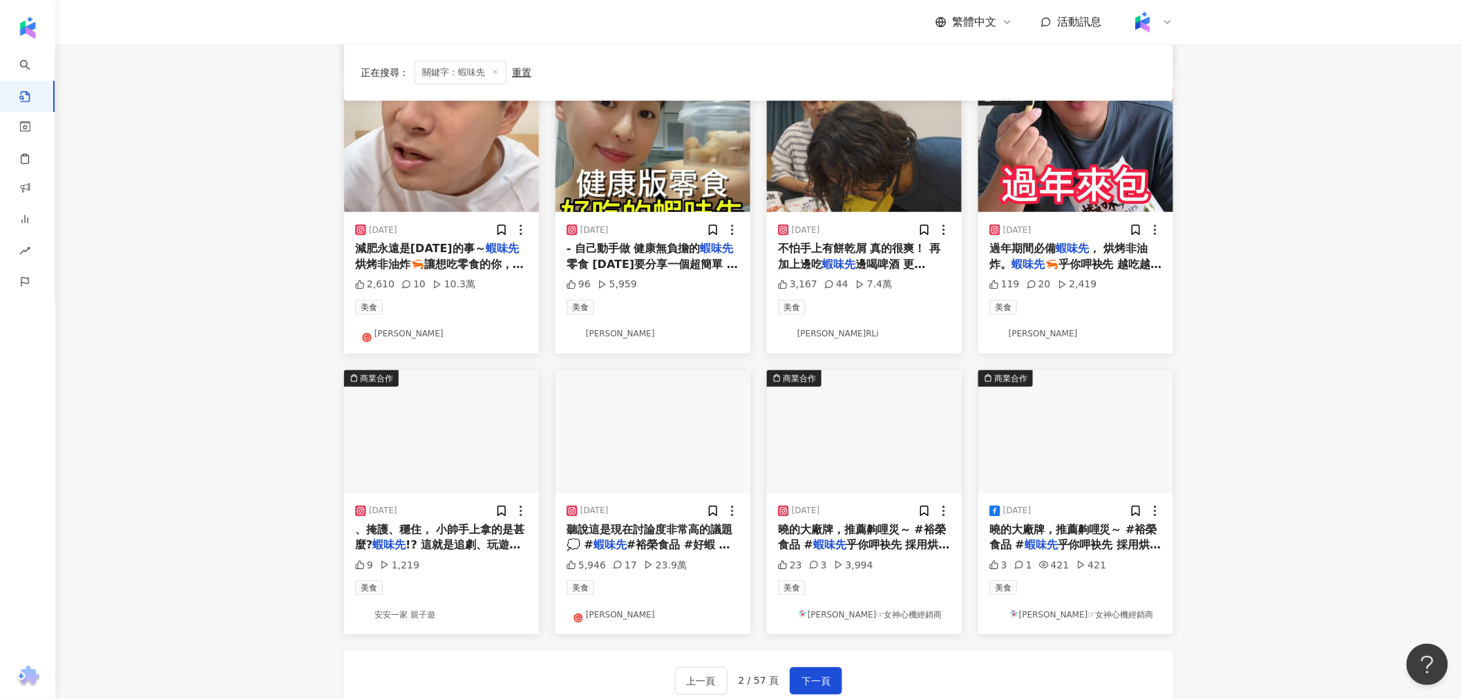
scroll to position [460, 0]
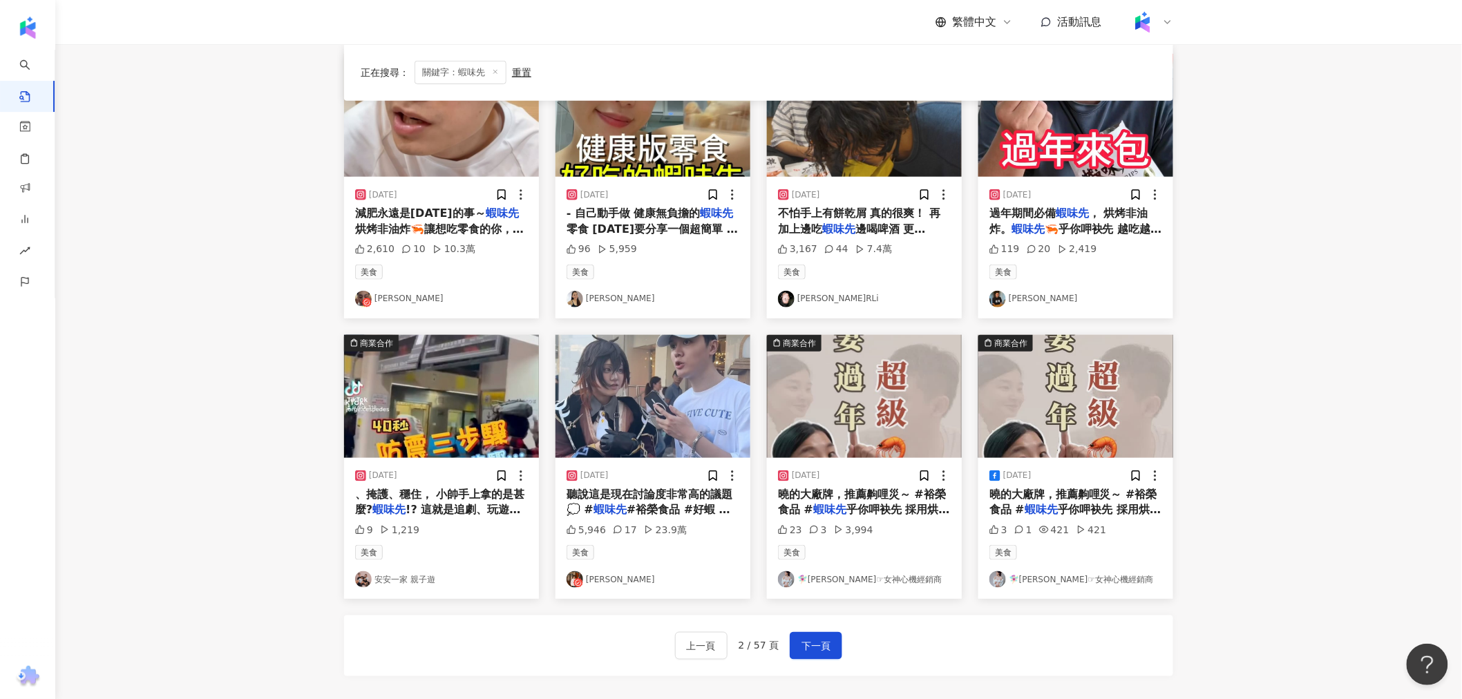
click at [853, 413] on img "button" at bounding box center [864, 396] width 195 height 123
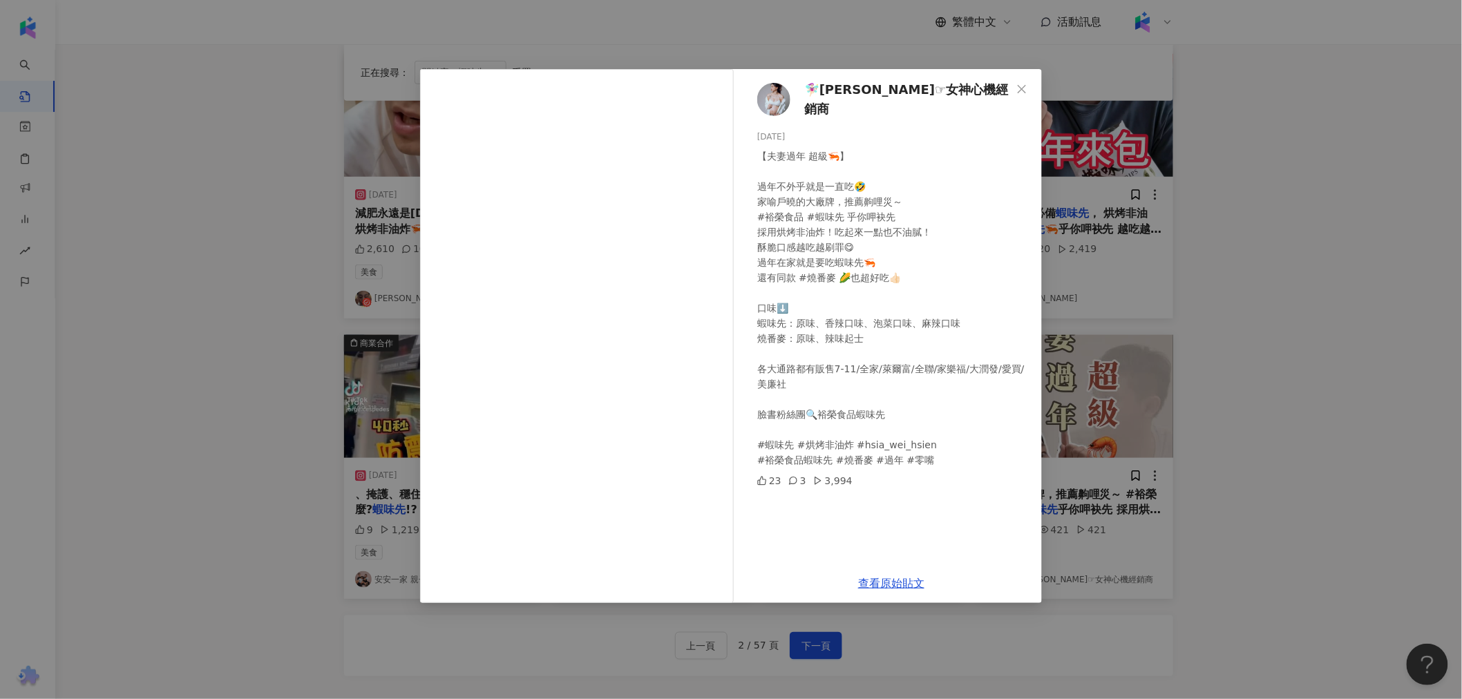
drag, startPoint x: 32, startPoint y: 337, endPoint x: 61, endPoint y: 337, distance: 28.3
click at [35, 337] on div "🧚🏻‍♀️[PERSON_NAME]☞︎女神心機經銷商 [DATE] 【夫妻過年 超級🦐】 過年不外乎就是一直吃🤣 家喻戶曉的大廠牌，推薦齁哩災～ #裕榮食品…" at bounding box center [731, 349] width 1462 height 699
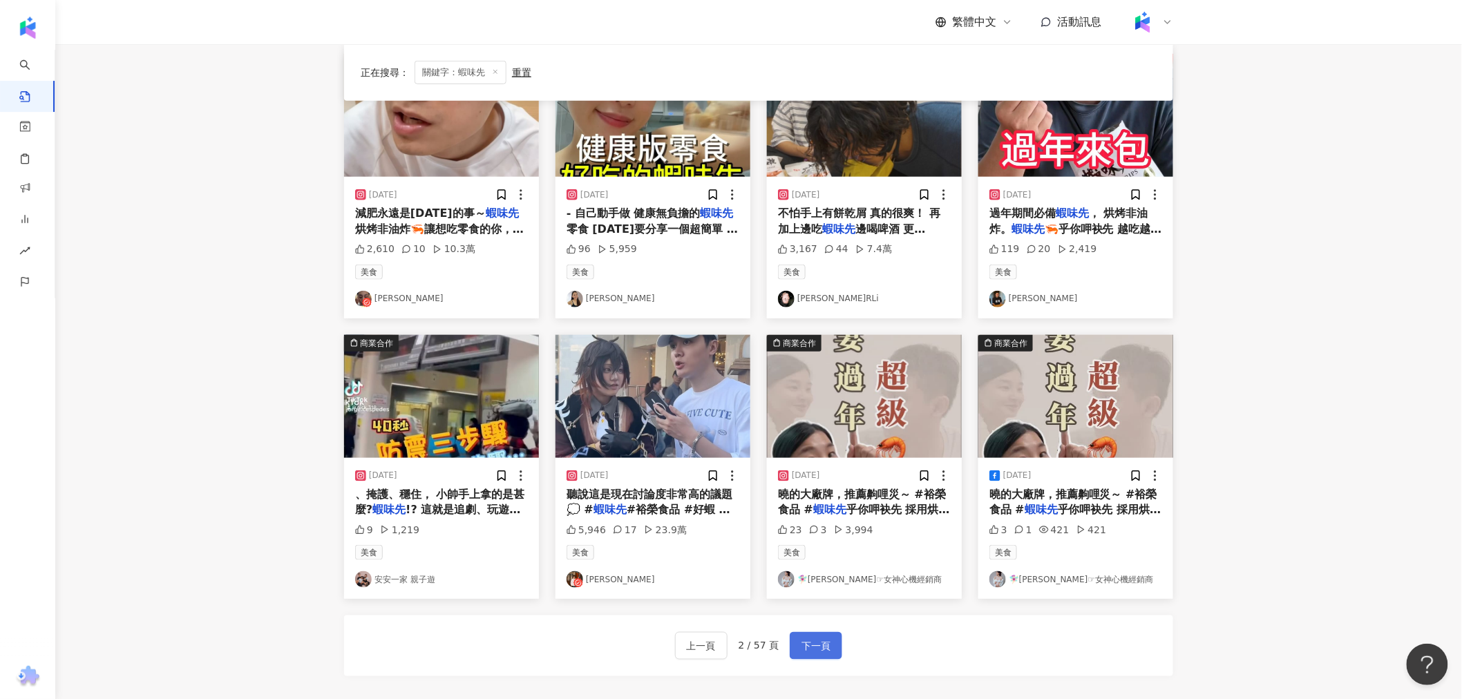
click at [806, 644] on span "下一頁" at bounding box center [816, 647] width 29 height 17
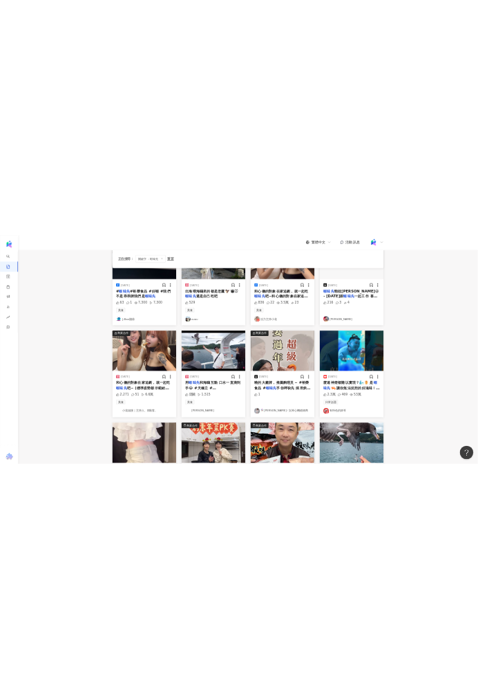
scroll to position [153, 0]
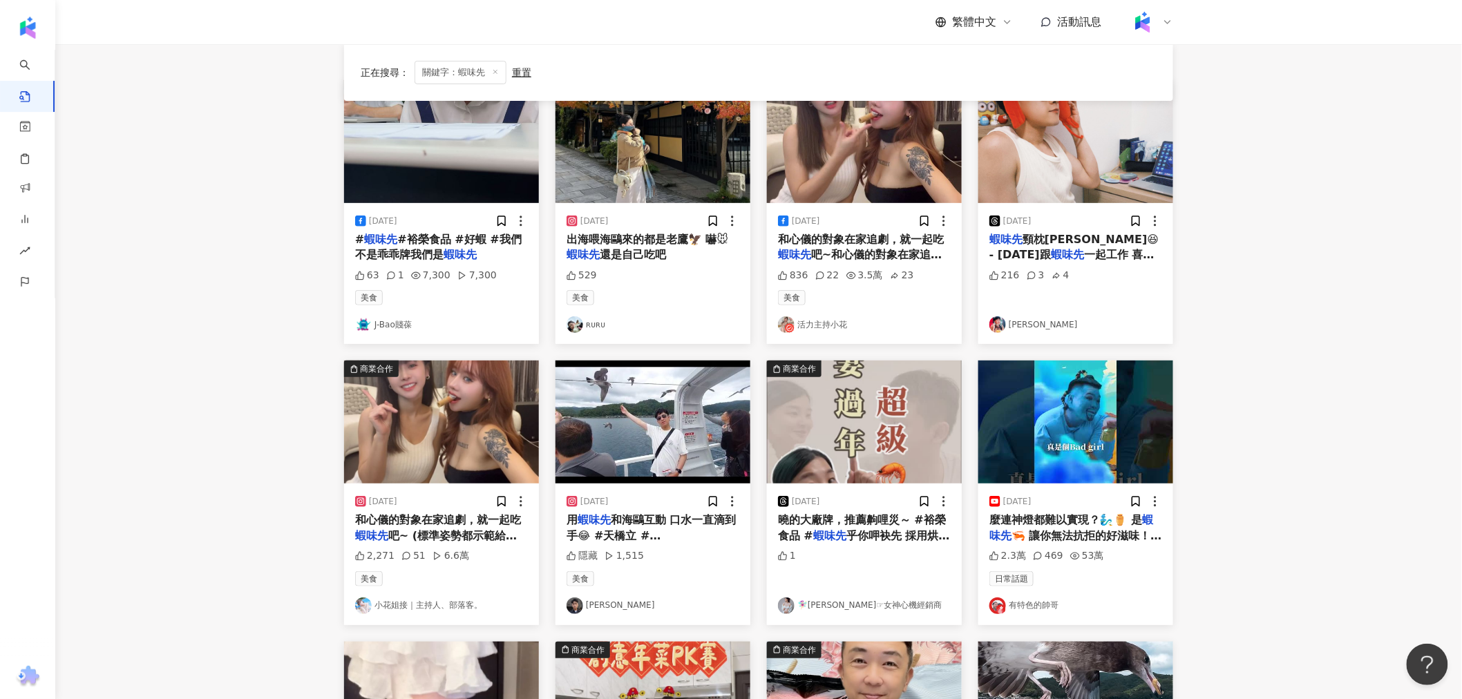
click at [430, 417] on img "button" at bounding box center [441, 422] width 195 height 123
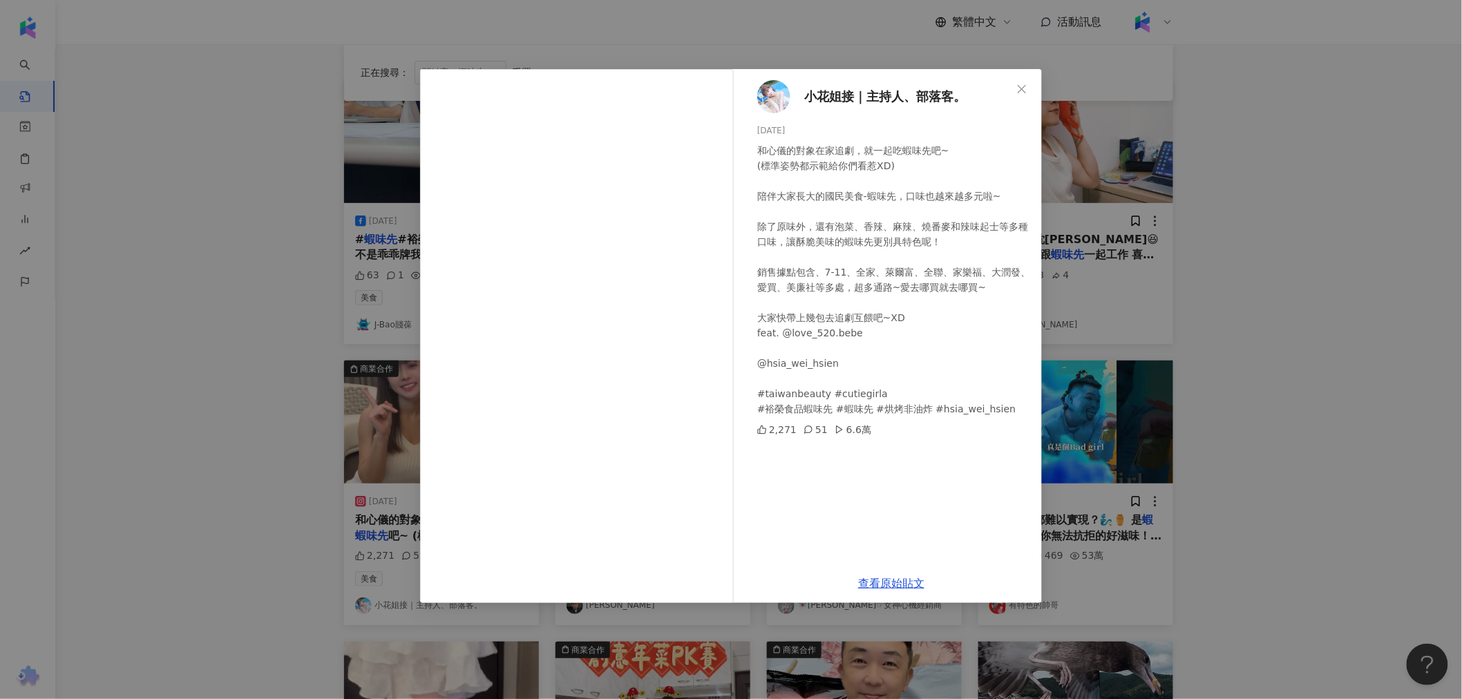
click at [226, 281] on div "小花姐接｜主持人、部落客。 [DATE] 和心儀的對象在家追劇，就一起吃蝦味先吧~ (標準姿勢都示範給你們看惹XD) 陪伴大家長大的國民美食-蝦味先，口味也越…" at bounding box center [731, 349] width 1462 height 699
